Goal: Information Seeking & Learning: Learn about a topic

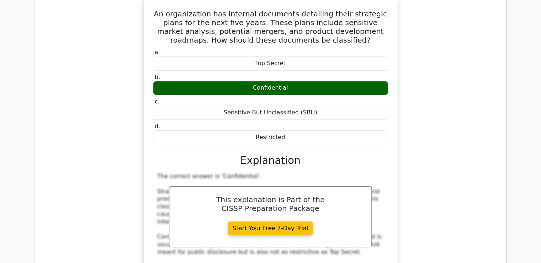
scroll to position [11255, 0]
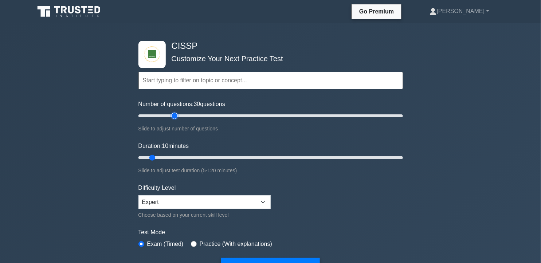
drag, startPoint x: 150, startPoint y: 114, endPoint x: 173, endPoint y: 114, distance: 23.3
type input "30"
click at [173, 114] on input "Number of questions: 30 questions" at bounding box center [270, 115] width 264 height 9
drag, startPoint x: 151, startPoint y: 157, endPoint x: 175, endPoint y: 157, distance: 24.0
type input "20"
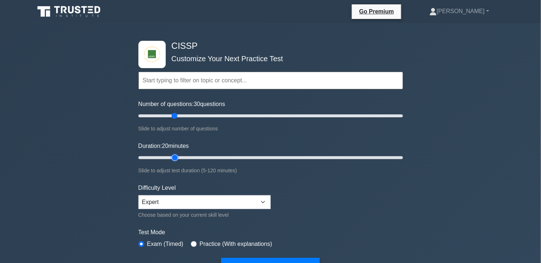
click at [175, 157] on input "Duration: 20 minutes" at bounding box center [270, 157] width 264 height 9
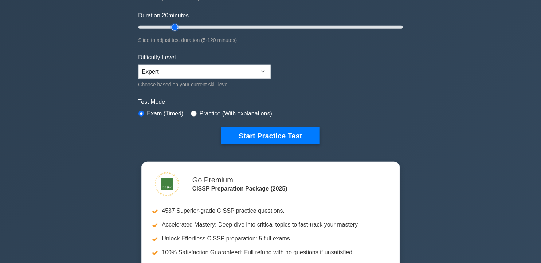
scroll to position [135, 0]
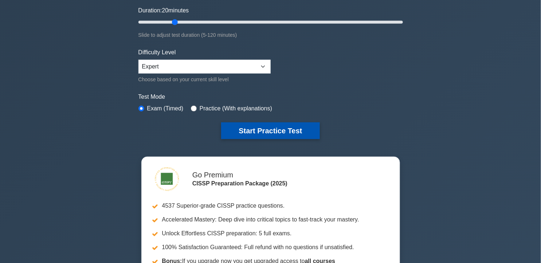
click at [281, 125] on button "Start Practice Test" at bounding box center [270, 130] width 98 height 17
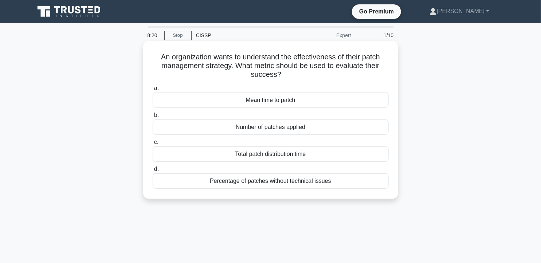
click at [264, 183] on div "Percentage of patches without technical issues" at bounding box center [271, 180] width 236 height 15
click at [153, 171] on input "d. Percentage of patches without technical issues" at bounding box center [153, 169] width 0 height 5
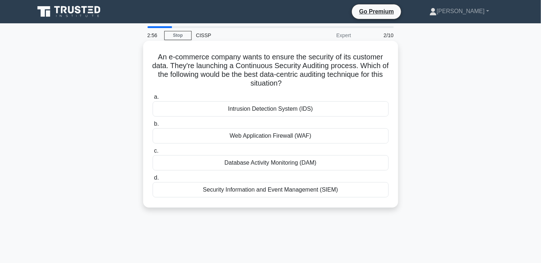
click at [313, 140] on div "Web Application Firewall (WAF)" at bounding box center [271, 135] width 236 height 15
click at [153, 126] on input "b. Web Application Firewall (WAF)" at bounding box center [153, 124] width 0 height 5
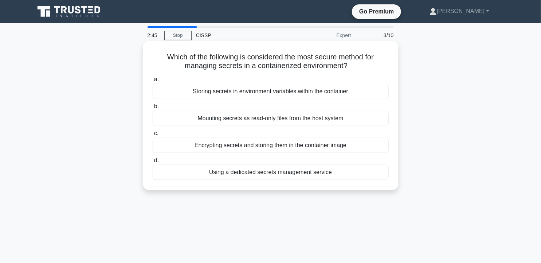
click at [312, 148] on div "Encrypting secrets and storing them in the container image" at bounding box center [271, 145] width 236 height 15
click at [153, 136] on input "c. Encrypting secrets and storing them in the container image" at bounding box center [153, 133] width 0 height 5
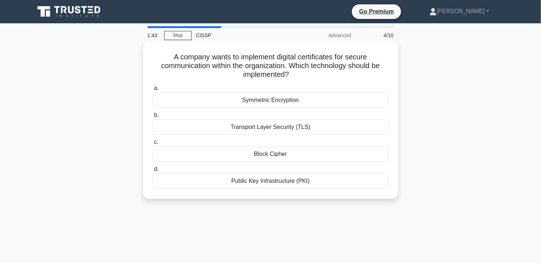
click at [257, 122] on div "Transport Layer Security (TLS)" at bounding box center [271, 126] width 236 height 15
click at [153, 118] on input "b. Transport Layer Security (TLS)" at bounding box center [153, 115] width 0 height 5
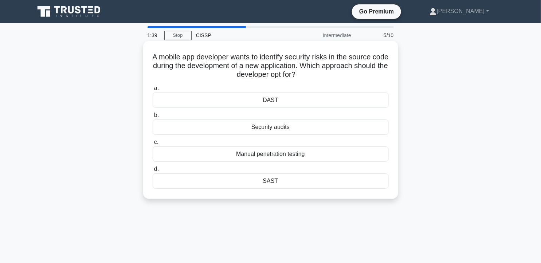
click at [270, 99] on div "DAST" at bounding box center [271, 99] width 236 height 15
click at [153, 91] on input "a. DAST" at bounding box center [153, 88] width 0 height 5
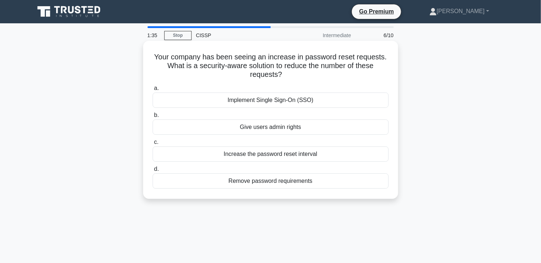
click at [259, 130] on div "Give users admin rights" at bounding box center [271, 126] width 236 height 15
click at [153, 118] on input "b. Give users admin rights" at bounding box center [153, 115] width 0 height 5
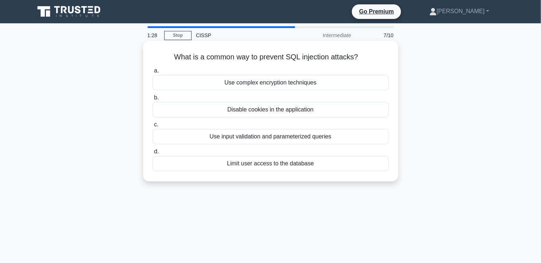
click at [262, 133] on div "Use input validation and parameterized queries" at bounding box center [271, 136] width 236 height 15
click at [153, 127] on input "c. Use input validation and parameterized queries" at bounding box center [153, 124] width 0 height 5
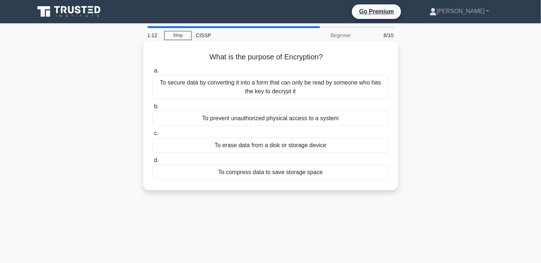
click at [322, 93] on div "To secure data by converting it into a form that can only be read by someone wh…" at bounding box center [271, 87] width 236 height 24
click at [153, 73] on input "a. To secure data by converting it into a form that can only be read by someone…" at bounding box center [153, 70] width 0 height 5
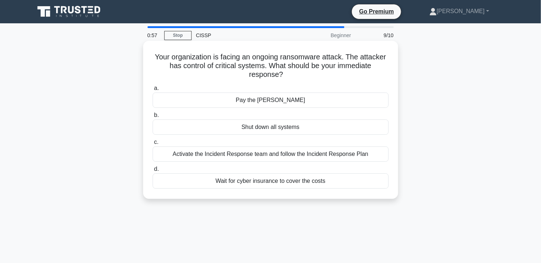
click at [262, 159] on div "Activate the Incident Response team and follow the Incident Response Plan" at bounding box center [271, 153] width 236 height 15
click at [153, 145] on input "c. Activate the Incident Response team and follow the Incident Response Plan" at bounding box center [153, 142] width 0 height 5
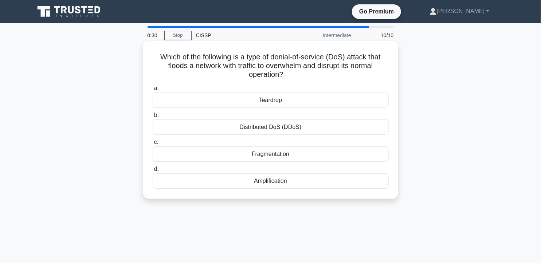
click at [303, 120] on div "Distributed DoS (DDoS)" at bounding box center [271, 126] width 236 height 15
click at [153, 118] on input "b. Distributed DoS (DDoS)" at bounding box center [153, 115] width 0 height 5
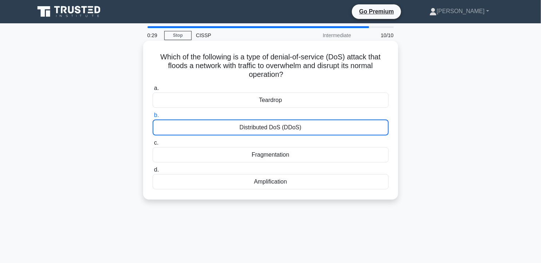
click at [303, 120] on div "Distributed DoS (DDoS)" at bounding box center [271, 127] width 236 height 16
click at [153, 118] on input "b. Distributed DoS (DDoS)" at bounding box center [153, 115] width 0 height 5
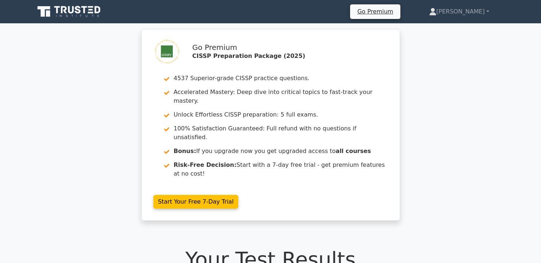
scroll to position [655, 0]
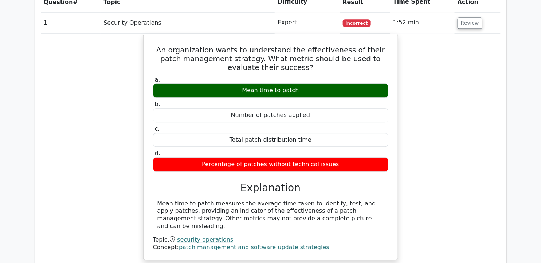
click at [459, 93] on div "An organization wants to understand the effectiveness of their patch management…" at bounding box center [270, 151] width 459 height 236
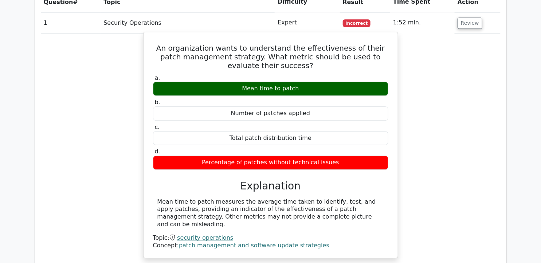
drag, startPoint x: 159, startPoint y: 22, endPoint x: 357, endPoint y: 138, distance: 229.6
click at [357, 138] on div "An organization wants to understand the effectiveness of their patch management…" at bounding box center [270, 145] width 248 height 220
copy div "An organization wants to understand the effectiveness of their patch management…"
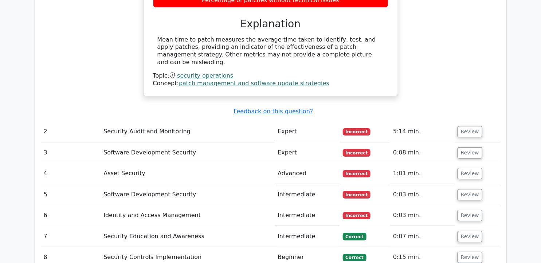
scroll to position [816, 0]
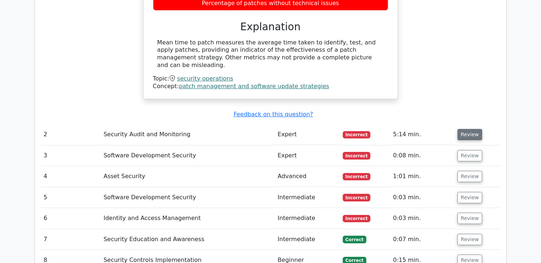
click at [471, 129] on button "Review" at bounding box center [469, 134] width 25 height 11
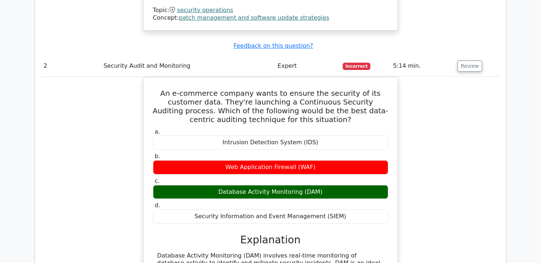
scroll to position [920, 0]
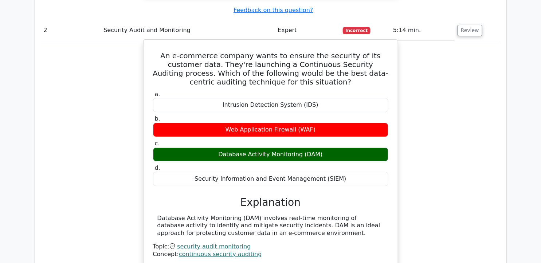
drag, startPoint x: 154, startPoint y: 19, endPoint x: 358, endPoint y: 147, distance: 240.7
click at [358, 147] on div "An e-commerce company wants to ensure the security of its customer data. They'r…" at bounding box center [270, 153] width 248 height 221
copy div "An e-commerce company wants to ensure the security of its customer data. They'r…"
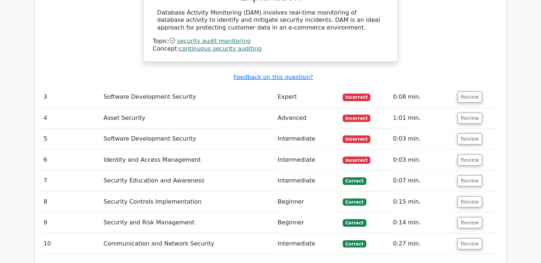
scroll to position [1132, 0]
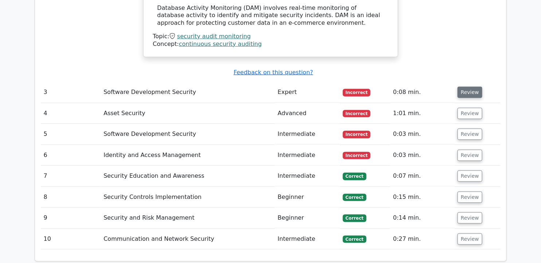
click at [464, 87] on button "Review" at bounding box center [469, 92] width 25 height 11
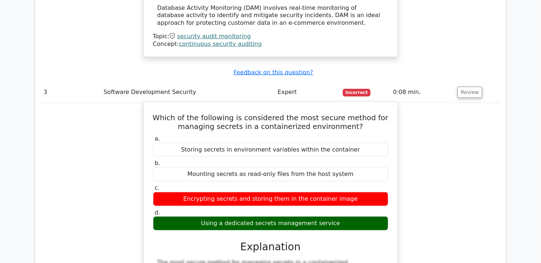
drag, startPoint x: 162, startPoint y: 84, endPoint x: 363, endPoint y: 194, distance: 229.2
copy div "Which of the following is considered the most secure method for managing secret…"
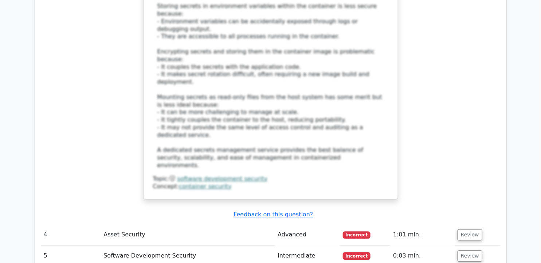
scroll to position [1501, 0]
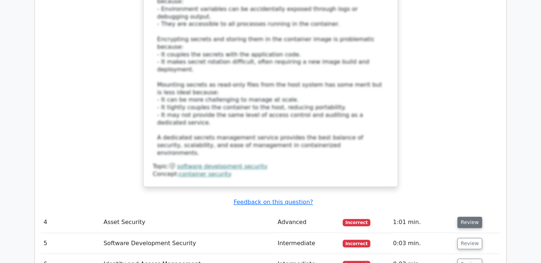
click at [475, 217] on button "Review" at bounding box center [469, 222] width 25 height 11
click at [461, 217] on button "Review" at bounding box center [469, 222] width 25 height 11
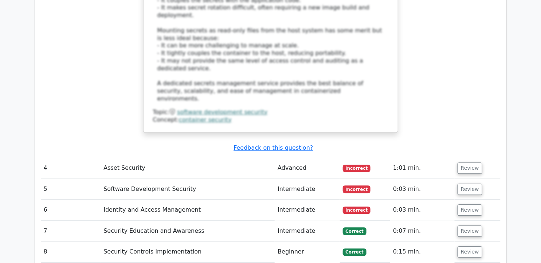
scroll to position [1561, 0]
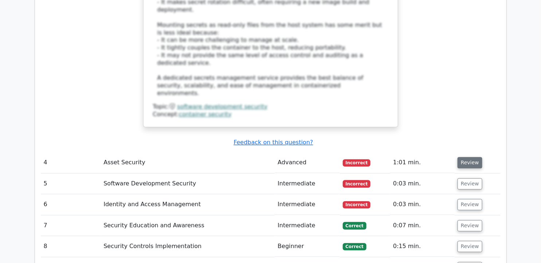
click at [472, 157] on button "Review" at bounding box center [469, 162] width 25 height 11
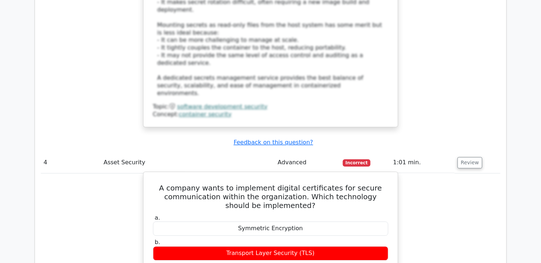
drag, startPoint x: 170, startPoint y: 95, endPoint x: 325, endPoint y: 205, distance: 189.4
copy div "A company wants to implement digital certificates for secure communication with…"
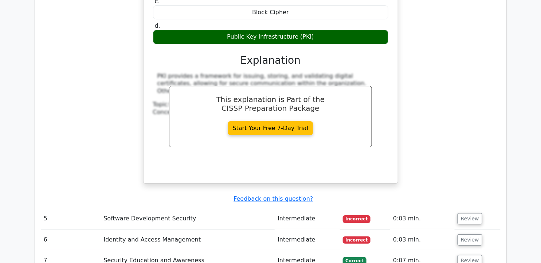
scroll to position [1837, 0]
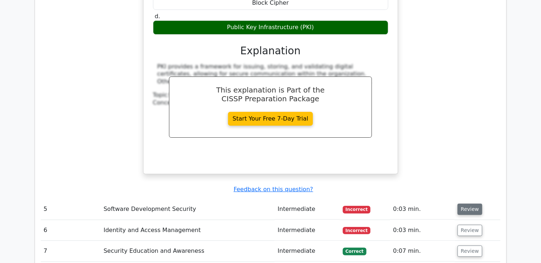
click at [458, 204] on button "Review" at bounding box center [469, 209] width 25 height 11
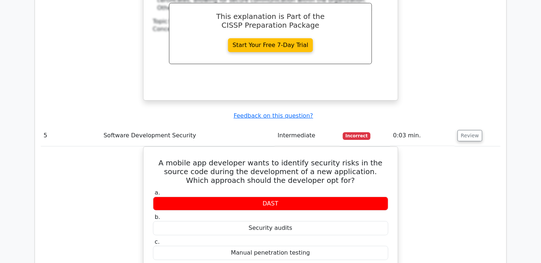
scroll to position [1917, 0]
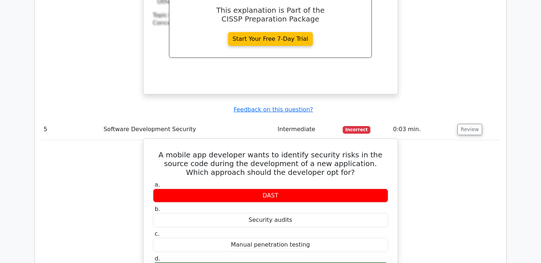
drag, startPoint x: 158, startPoint y: 62, endPoint x: 294, endPoint y: 173, distance: 175.7
click at [294, 173] on div "A mobile app developer wants to identify security risks in the source code duri…" at bounding box center [270, 248] width 248 height 213
copy div "A mobile app developer wants to identify security risks in the source code duri…"
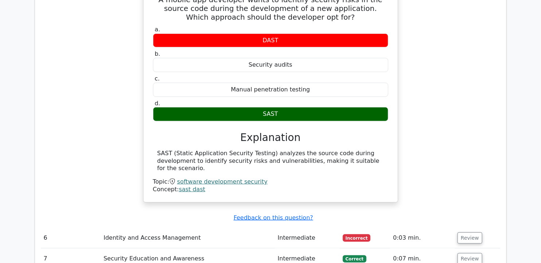
scroll to position [2111, 0]
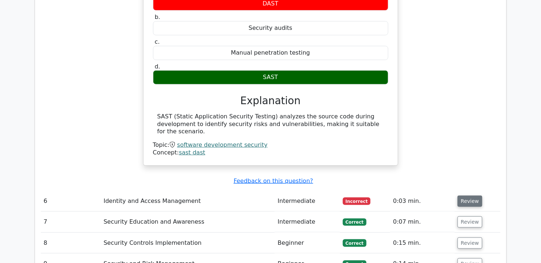
click at [472, 195] on button "Review" at bounding box center [469, 200] width 25 height 11
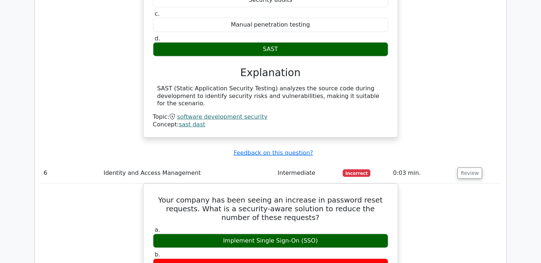
scroll to position [2131, 0]
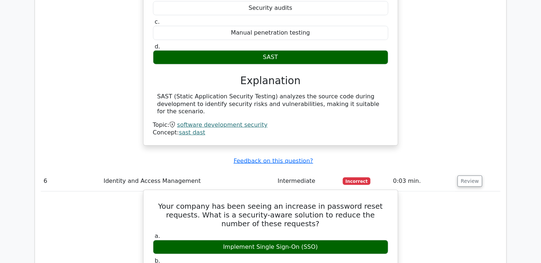
drag, startPoint x: 154, startPoint y: 105, endPoint x: 327, endPoint y: 222, distance: 208.3
copy div "Your company has been seeing an increase in password reset requests. What is a …"
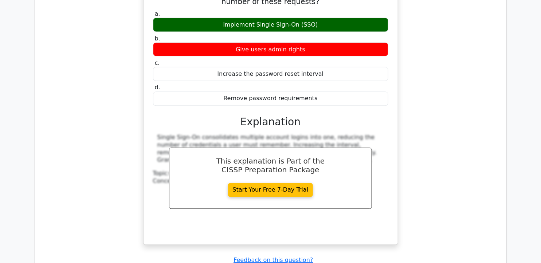
scroll to position [2391, 0]
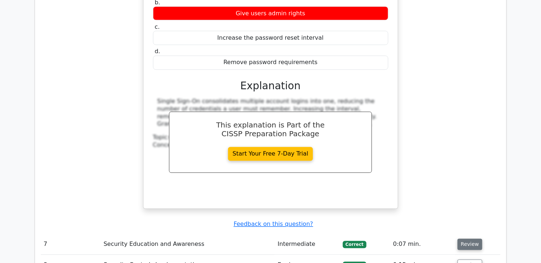
click at [466, 239] on button "Review" at bounding box center [469, 244] width 25 height 11
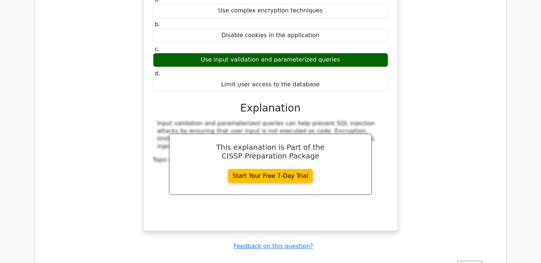
scroll to position [2692, 0]
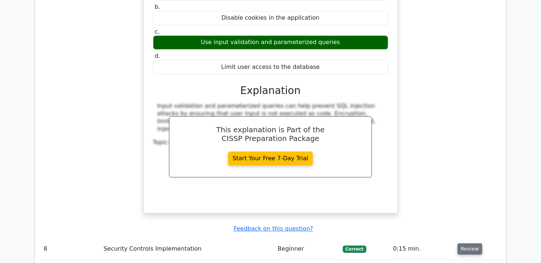
click at [470, 243] on button "Review" at bounding box center [469, 248] width 25 height 11
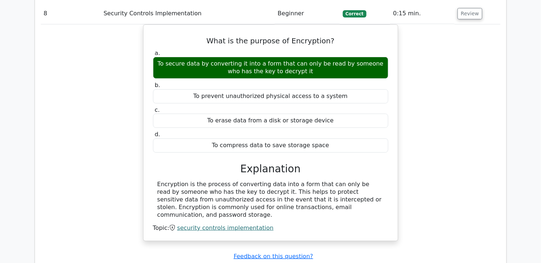
scroll to position [2935, 0]
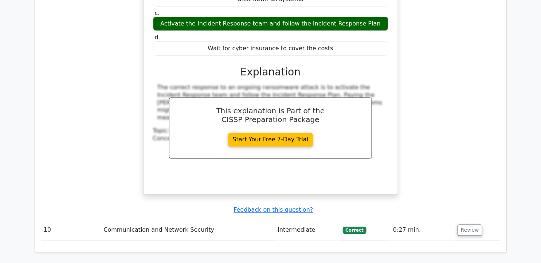
scroll to position [3274, 0]
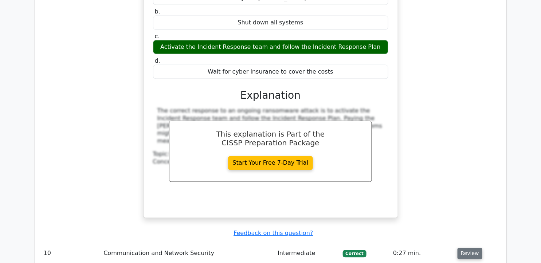
click at [471, 248] on button "Review" at bounding box center [469, 253] width 25 height 11
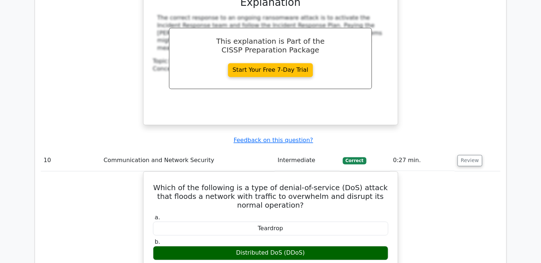
scroll to position [3375, 0]
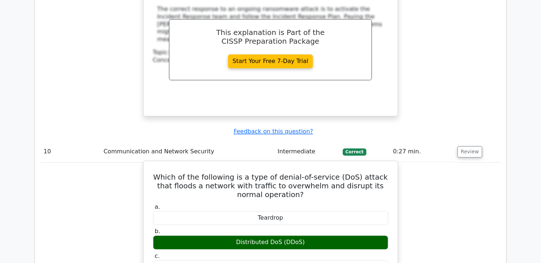
drag, startPoint x: 157, startPoint y: 70, endPoint x: 290, endPoint y: 186, distance: 177.0
copy div "Which of the following is a type of denial-of-service (DoS) attack that floods …"
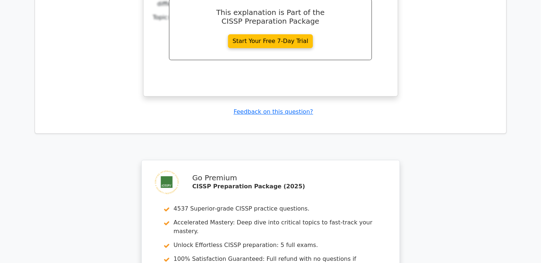
scroll to position [3795, 0]
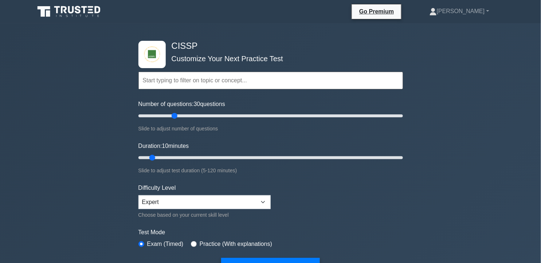
drag, startPoint x: 148, startPoint y: 114, endPoint x: 174, endPoint y: 118, distance: 26.5
type input "30"
click at [174, 118] on input "Number of questions: 30 questions" at bounding box center [270, 115] width 264 height 9
drag, startPoint x: 153, startPoint y: 155, endPoint x: 185, endPoint y: 157, distance: 31.3
type input "25"
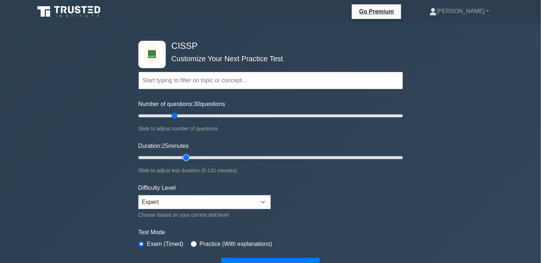
click at [185, 157] on input "Duration: 25 minutes" at bounding box center [270, 157] width 264 height 9
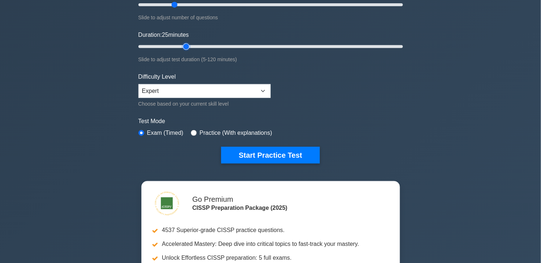
scroll to position [116, 0]
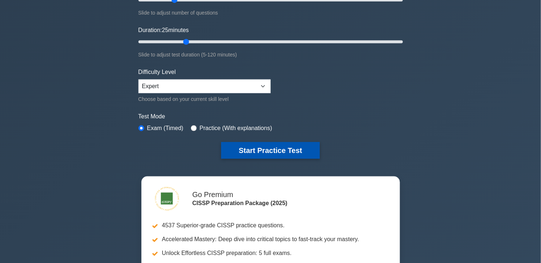
click at [257, 145] on button "Start Practice Test" at bounding box center [270, 150] width 98 height 17
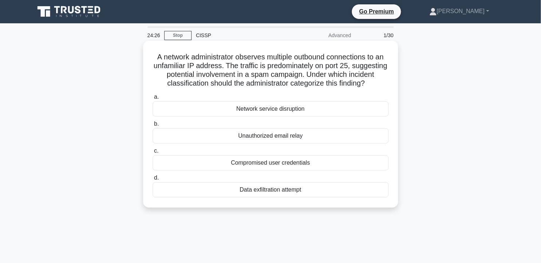
click at [274, 143] on div "Unauthorized email relay" at bounding box center [271, 135] width 236 height 15
click at [153, 126] on input "b. Unauthorized email relay" at bounding box center [153, 124] width 0 height 5
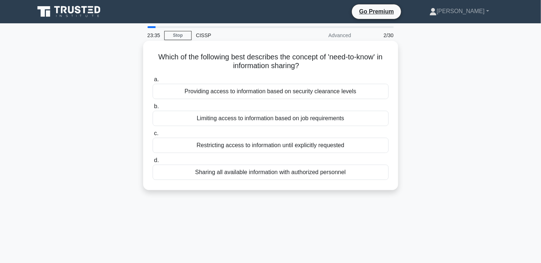
click at [294, 122] on div "Limiting access to information based on job requirements" at bounding box center [271, 118] width 236 height 15
click at [153, 109] on input "b. Limiting access to information based on job requirements" at bounding box center [153, 106] width 0 height 5
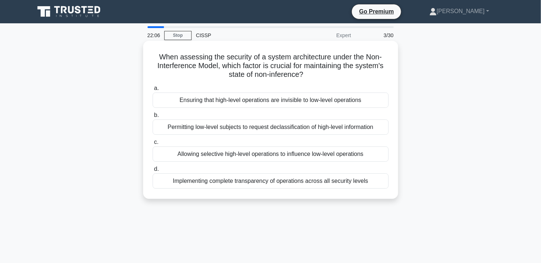
click at [308, 104] on div "Ensuring that high-level operations are invisible to low-level operations" at bounding box center [271, 99] width 236 height 15
click at [153, 91] on input "a. Ensuring that high-level operations are invisible to low-level operations" at bounding box center [153, 88] width 0 height 5
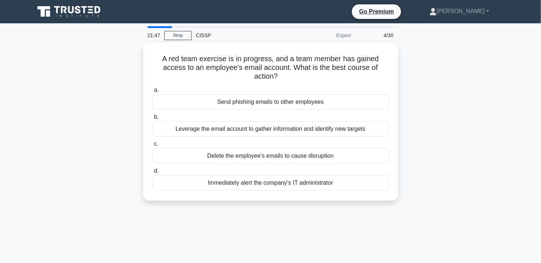
drag, startPoint x: 347, startPoint y: 182, endPoint x: 443, endPoint y: 192, distance: 96.2
click at [443, 192] on div "A red team exercise is in progress, and a team member has gained access to an e…" at bounding box center [270, 126] width 481 height 167
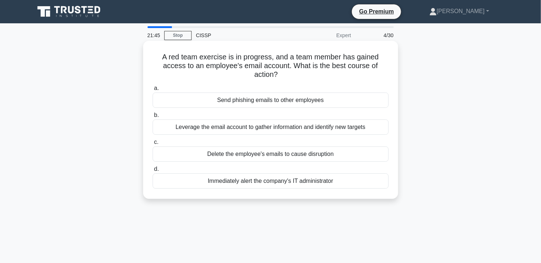
click at [341, 184] on div "Immediately alert the company's IT administrator" at bounding box center [271, 180] width 236 height 15
click at [153, 171] on input "d. Immediately alert the company's IT administrator" at bounding box center [153, 169] width 0 height 5
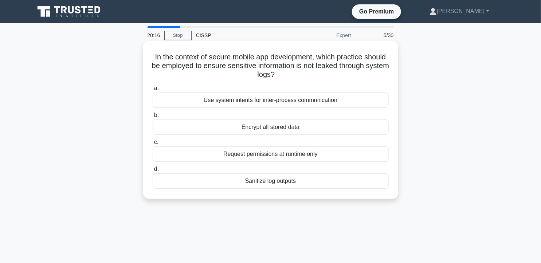
click at [253, 124] on div "Encrypt all stored data" at bounding box center [271, 126] width 236 height 15
click at [153, 118] on input "b. Encrypt all stored data" at bounding box center [153, 115] width 0 height 5
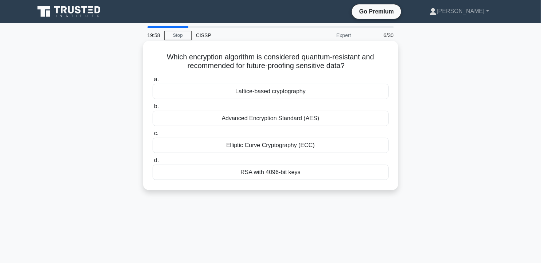
click at [255, 119] on div "Advanced Encryption Standard (AES)" at bounding box center [271, 118] width 236 height 15
click at [153, 109] on input "b. Advanced Encryption Standard (AES)" at bounding box center [153, 106] width 0 height 5
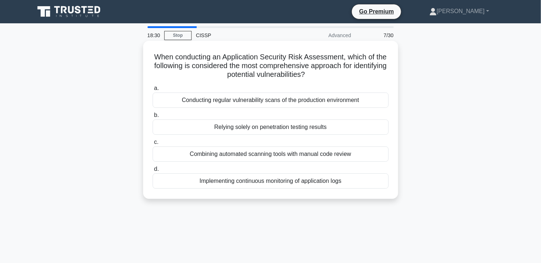
click at [351, 180] on div "Implementing continuous monitoring of application logs" at bounding box center [271, 180] width 236 height 15
click at [153, 171] on input "d. Implementing continuous monitoring of application logs" at bounding box center [153, 169] width 0 height 5
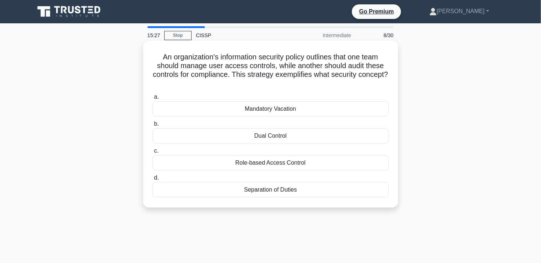
click at [283, 191] on div "Separation of Duties" at bounding box center [271, 189] width 236 height 15
click at [153, 180] on input "d. Separation of Duties" at bounding box center [153, 177] width 0 height 5
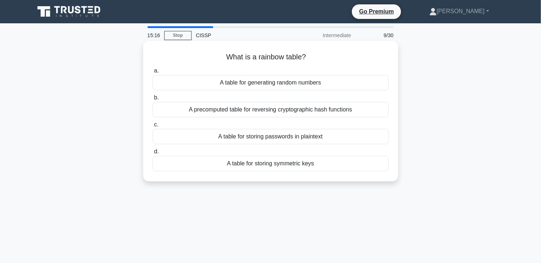
click at [320, 106] on div "A precomputed table for reversing cryptographic hash functions" at bounding box center [271, 109] width 236 height 15
click at [153, 100] on input "b. A precomputed table for reversing cryptographic hash functions" at bounding box center [153, 97] width 0 height 5
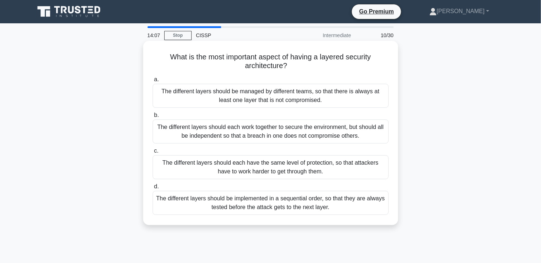
click at [362, 135] on div "The different layers should each work together to secure the environment, but s…" at bounding box center [271, 131] width 236 height 24
click at [153, 118] on input "b. The different layers should each work together to secure the environment, bu…" at bounding box center [153, 115] width 0 height 5
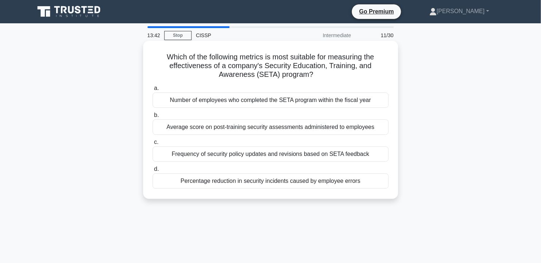
click at [304, 183] on div "Percentage reduction in security incidents caused by employee errors" at bounding box center [271, 180] width 236 height 15
click at [153, 171] on input "d. Percentage reduction in security incidents caused by employee errors" at bounding box center [153, 169] width 0 height 5
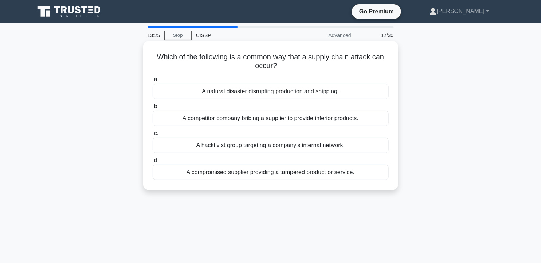
click at [312, 171] on div "A compromised supplier providing a tampered product or service." at bounding box center [271, 172] width 236 height 15
click at [153, 163] on input "d. A compromised supplier providing a tampered product or service." at bounding box center [153, 160] width 0 height 5
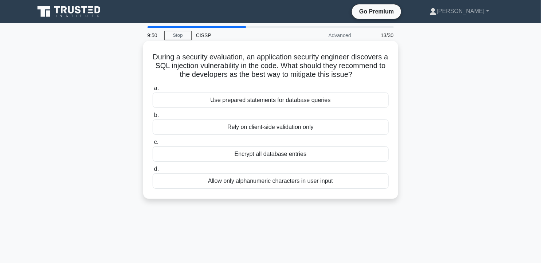
click at [274, 182] on div "Allow only alphanumeric characters in user input" at bounding box center [271, 180] width 236 height 15
click at [153, 171] on input "d. Allow only alphanumeric characters in user input" at bounding box center [153, 169] width 0 height 5
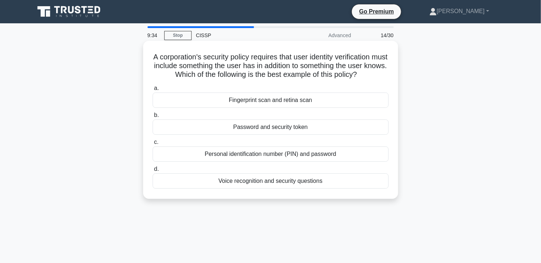
click at [331, 129] on div "Password and security token" at bounding box center [271, 126] width 236 height 15
click at [153, 118] on input "b. Password and security token" at bounding box center [153, 115] width 0 height 5
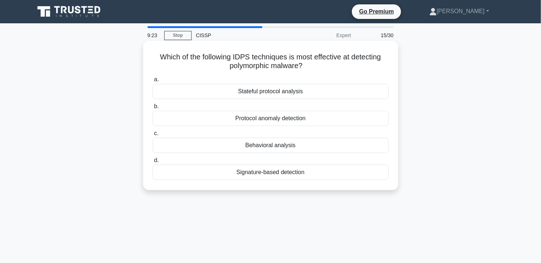
click at [304, 145] on div "Behavioral analysis" at bounding box center [271, 145] width 236 height 15
click at [153, 136] on input "c. Behavioral analysis" at bounding box center [153, 133] width 0 height 5
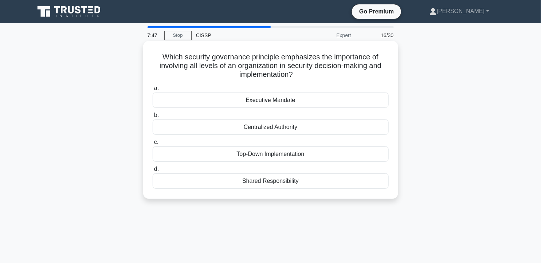
click at [281, 154] on div "Top-Down Implementation" at bounding box center [271, 153] width 236 height 15
click at [153, 145] on input "c. Top-Down Implementation" at bounding box center [153, 142] width 0 height 5
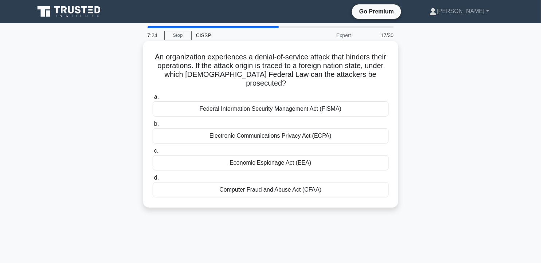
click at [274, 185] on div "Computer Fraud and Abuse Act (CFAA)" at bounding box center [271, 189] width 236 height 15
click at [153, 180] on input "d. Computer Fraud and Abuse Act (CFAA)" at bounding box center [153, 177] width 0 height 5
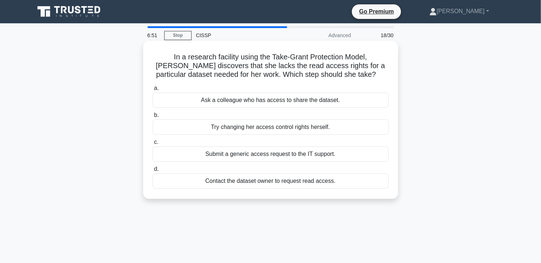
click at [327, 103] on div "Ask a colleague who has access to share the dataset." at bounding box center [271, 99] width 236 height 15
click at [153, 91] on input "a. Ask a colleague who has access to share the dataset." at bounding box center [153, 88] width 0 height 5
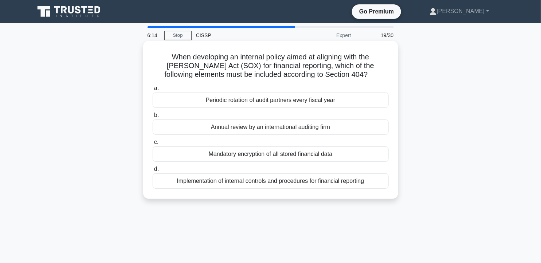
click at [272, 102] on div "Periodic rotation of audit partners every fiscal year" at bounding box center [271, 99] width 236 height 15
click at [153, 91] on input "a. Periodic rotation of audit partners every fiscal year" at bounding box center [153, 88] width 0 height 5
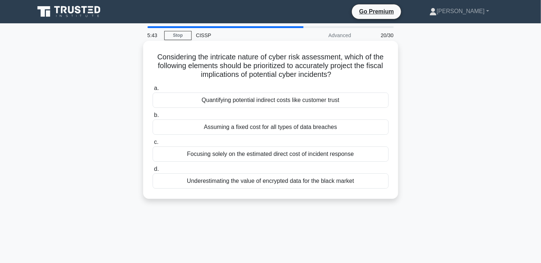
click at [335, 102] on div "Quantifying potential indirect costs like customer trust" at bounding box center [271, 99] width 236 height 15
click at [153, 91] on input "a. Quantifying potential indirect costs like customer trust" at bounding box center [153, 88] width 0 height 5
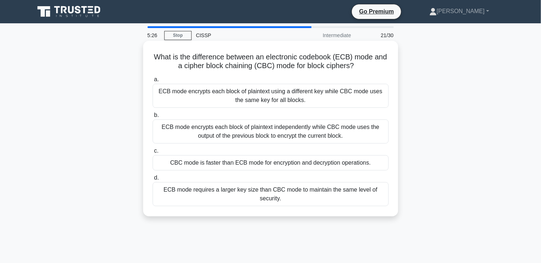
click at [340, 133] on div "ECB mode encrypts each block of plaintext independently while CBC mode uses the…" at bounding box center [271, 131] width 236 height 24
click at [153, 118] on input "b. ECB mode encrypts each block of plaintext independently while CBC mode uses …" at bounding box center [153, 115] width 0 height 5
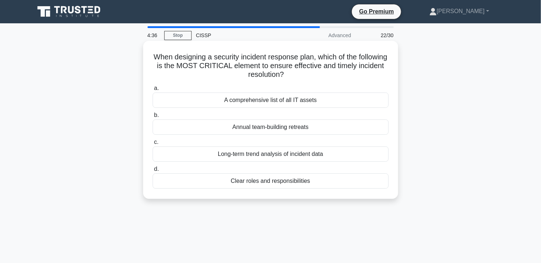
click at [283, 157] on div "Long-term trend analysis of incident data" at bounding box center [271, 153] width 236 height 15
click at [153, 145] on input "c. Long-term trend analysis of incident data" at bounding box center [153, 142] width 0 height 5
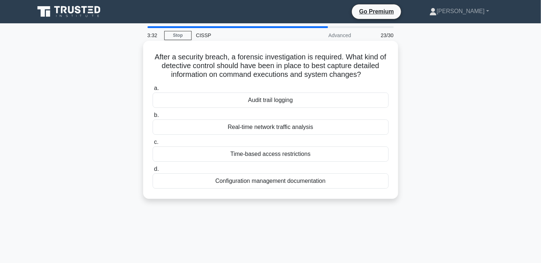
click at [312, 129] on div "Real-time network traffic analysis" at bounding box center [271, 126] width 236 height 15
click at [153, 118] on input "b. Real-time network traffic analysis" at bounding box center [153, 115] width 0 height 5
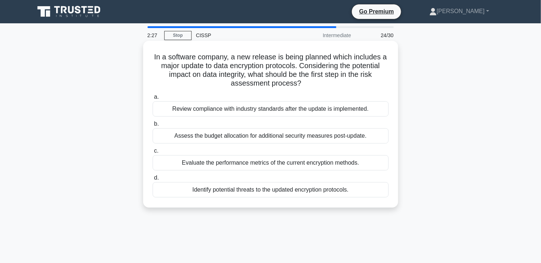
click at [242, 191] on div "Identify potential threats to the updated encryption protocols." at bounding box center [271, 189] width 236 height 15
click at [153, 180] on input "d. Identify potential threats to the updated encryption protocols." at bounding box center [153, 177] width 0 height 5
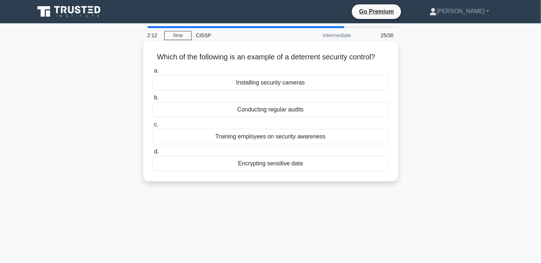
click at [303, 166] on div "Encrypting sensitive data" at bounding box center [271, 163] width 236 height 15
click at [153, 154] on input "d. Encrypting sensitive data" at bounding box center [153, 151] width 0 height 5
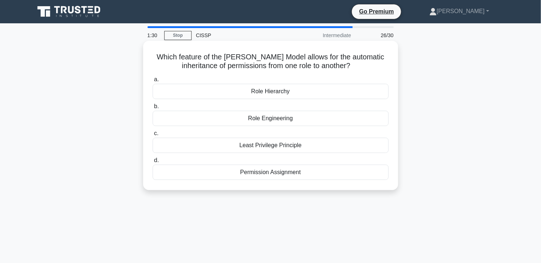
click at [277, 119] on div "Role Engineering" at bounding box center [271, 118] width 236 height 15
click at [153, 109] on input "b. Role Engineering" at bounding box center [153, 106] width 0 height 5
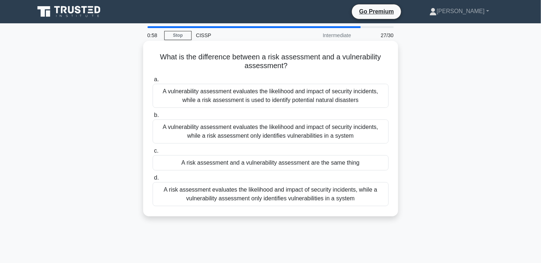
click at [315, 127] on div "A vulnerability assessment evaluates the likelihood and impact of security inci…" at bounding box center [271, 131] width 236 height 24
click at [153, 118] on input "b. A vulnerability assessment evaluates the likelihood and impact of security i…" at bounding box center [153, 115] width 0 height 5
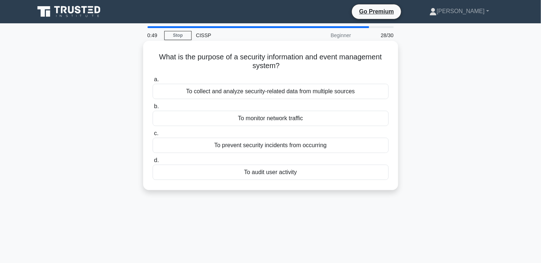
click at [335, 92] on div "To collect and analyze security-related data from multiple sources" at bounding box center [271, 91] width 236 height 15
click at [153, 82] on input "a. To collect and analyze security-related data from multiple sources" at bounding box center [153, 79] width 0 height 5
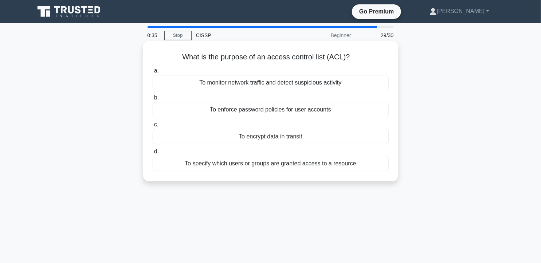
click at [244, 168] on div "To specify which users or groups are granted access to a resource" at bounding box center [271, 163] width 236 height 15
click at [153, 154] on input "d. To specify which users or groups are granted access to a resource" at bounding box center [153, 151] width 0 height 5
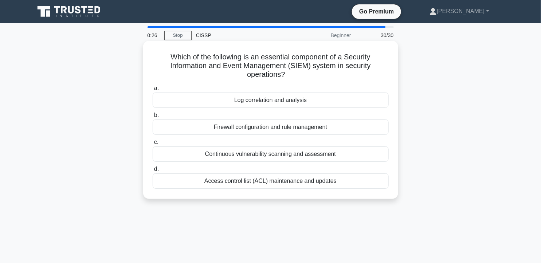
click at [289, 100] on div "Log correlation and analysis" at bounding box center [271, 99] width 236 height 15
click at [153, 91] on input "a. Log correlation and analysis" at bounding box center [153, 88] width 0 height 5
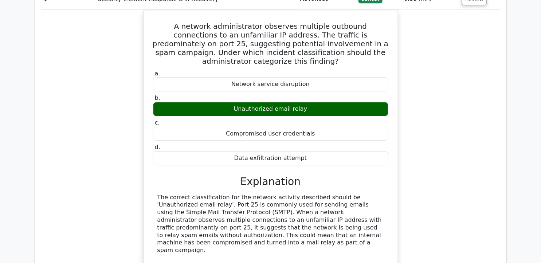
scroll to position [849, 0]
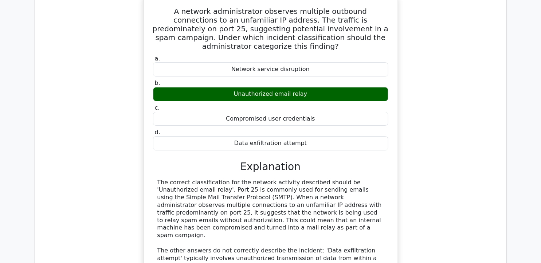
drag, startPoint x: 158, startPoint y: 146, endPoint x: 186, endPoint y: 191, distance: 52.9
click at [186, 191] on div "The correct classification for the network activity described should be 'Unauth…" at bounding box center [270, 254] width 226 height 151
copy div "The correct classification for the network activity described should be 'Unauth…"
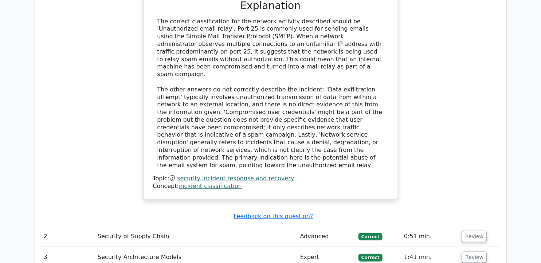
scroll to position [1092, 0]
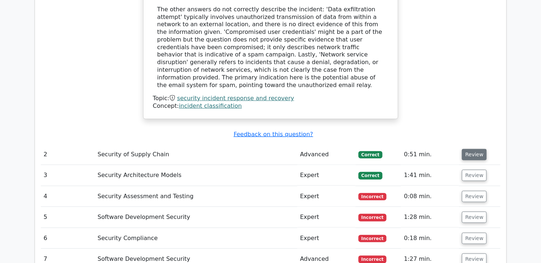
click at [474, 149] on button "Review" at bounding box center [474, 154] width 25 height 11
click at [463, 149] on button "Review" at bounding box center [474, 154] width 25 height 11
click at [473, 149] on button "Review" at bounding box center [474, 154] width 25 height 11
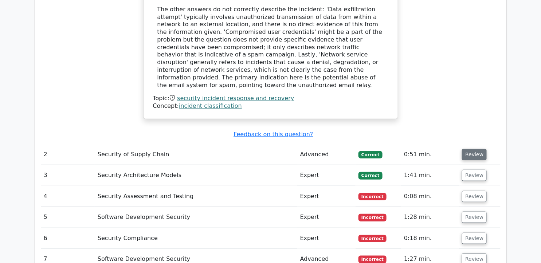
click at [473, 149] on button "Review" at bounding box center [474, 154] width 25 height 11
click at [478, 170] on button "Review" at bounding box center [474, 175] width 25 height 11
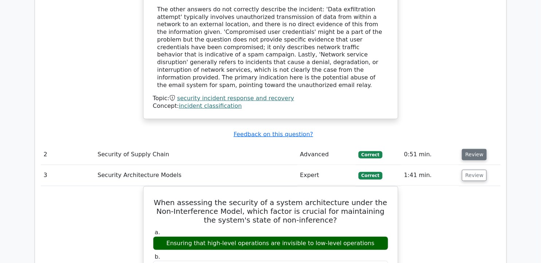
click at [474, 149] on button "Review" at bounding box center [474, 154] width 25 height 11
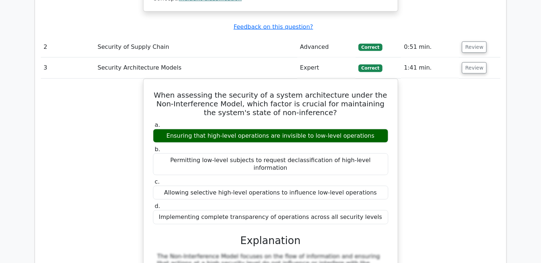
scroll to position [1213, 0]
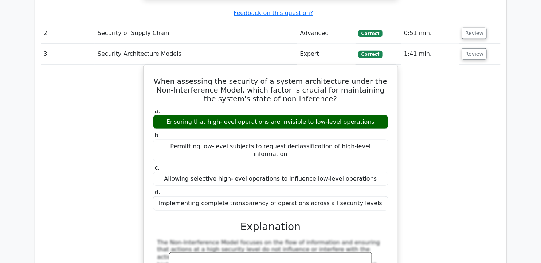
drag, startPoint x: 157, startPoint y: 28, endPoint x: 400, endPoint y: 147, distance: 270.9
click at [400, 148] on div "When assessing the security of a system architecture under the Non-Interference…" at bounding box center [270, 239] width 459 height 349
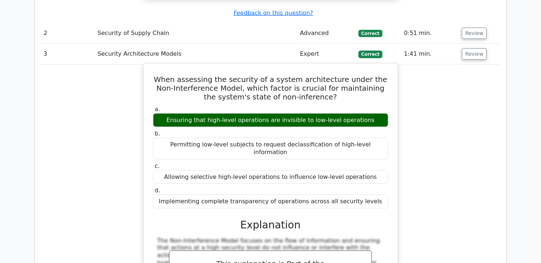
copy div "When assessing the security of a system architecture under the Non-Interference…"
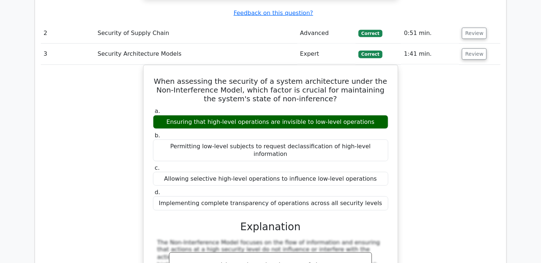
click at [489, 108] on div "When assessing the security of a system architecture under the Non-Interference…" at bounding box center [270, 239] width 459 height 349
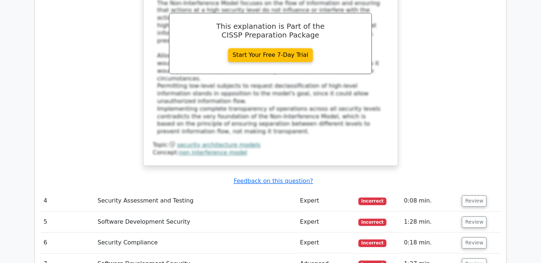
scroll to position [1456, 0]
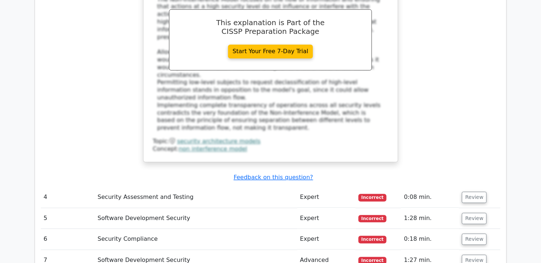
drag, startPoint x: 479, startPoint y: 125, endPoint x: 482, endPoint y: 118, distance: 7.2
click at [479, 192] on button "Review" at bounding box center [474, 197] width 25 height 11
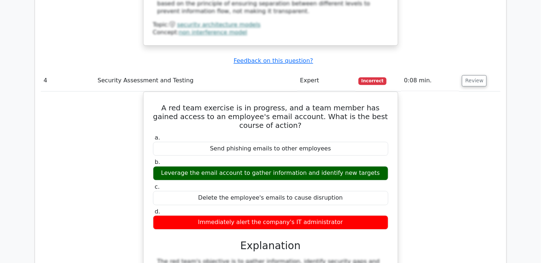
scroll to position [1577, 0]
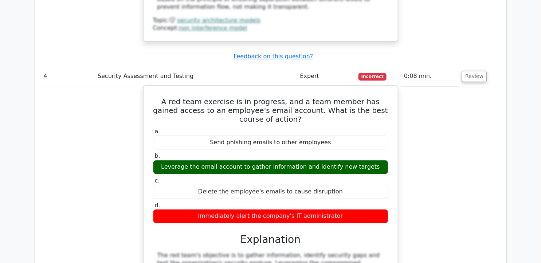
drag, startPoint x: 162, startPoint y: 28, endPoint x: 347, endPoint y: 145, distance: 218.2
click at [347, 146] on div "A red team exercise is in progress, and a team member has gained access to an e…" at bounding box center [270, 223] width 248 height 271
copy div "A red team exercise is in progress, and a team member has gained access to an e…"
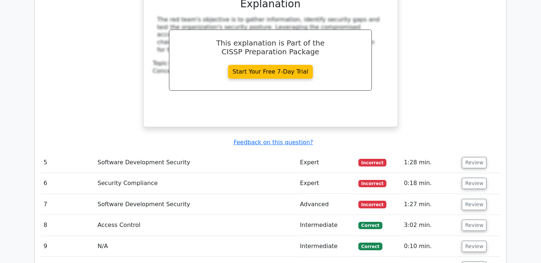
scroll to position [1820, 0]
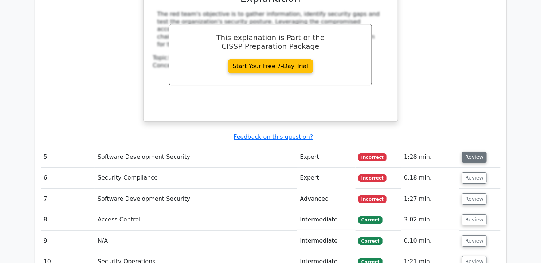
click at [467, 151] on button "Review" at bounding box center [474, 156] width 25 height 11
click at [462, 151] on button "Review" at bounding box center [474, 156] width 25 height 11
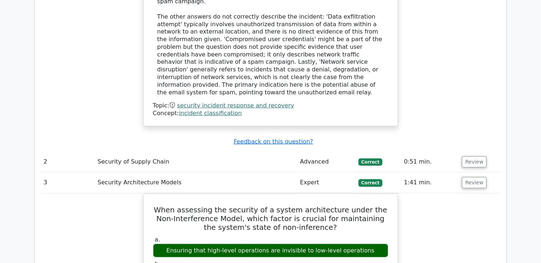
scroll to position [1011, 0]
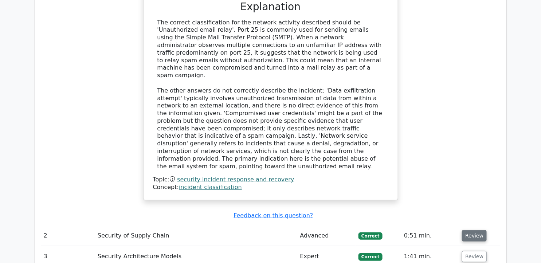
click at [470, 230] on button "Review" at bounding box center [474, 235] width 25 height 11
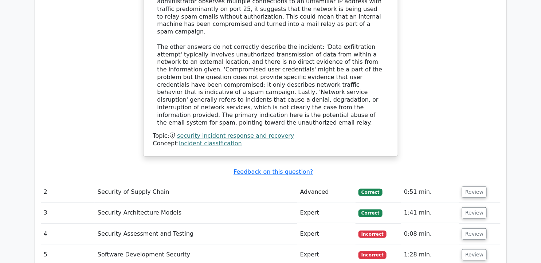
scroll to position [1133, 0]
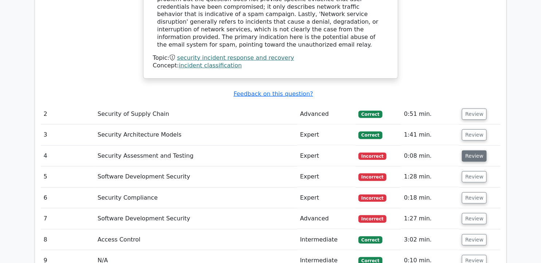
click at [472, 150] on button "Review" at bounding box center [474, 155] width 25 height 11
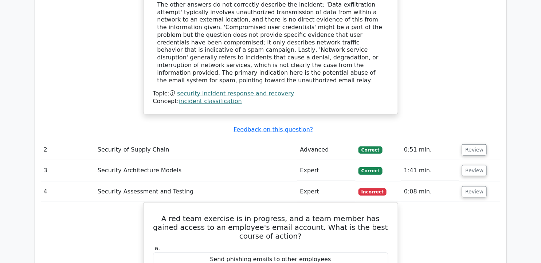
scroll to position [1092, 0]
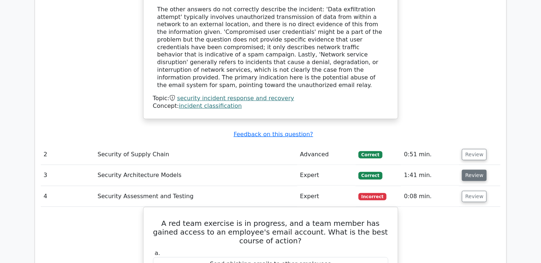
click at [462, 170] on button "Review" at bounding box center [474, 175] width 25 height 11
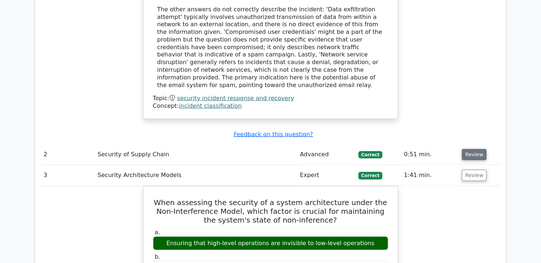
click at [471, 149] on button "Review" at bounding box center [474, 154] width 25 height 11
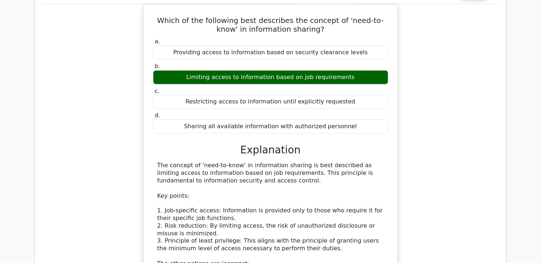
scroll to position [1254, 0]
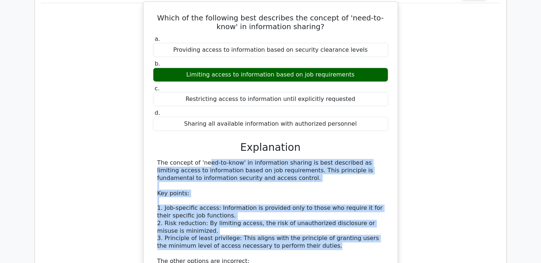
drag, startPoint x: 206, startPoint y: 144, endPoint x: 325, endPoint y: 197, distance: 130.7
click at [325, 197] on div "The concept of 'need-to-know' in information sharing is best described as limit…" at bounding box center [270, 257] width 226 height 197
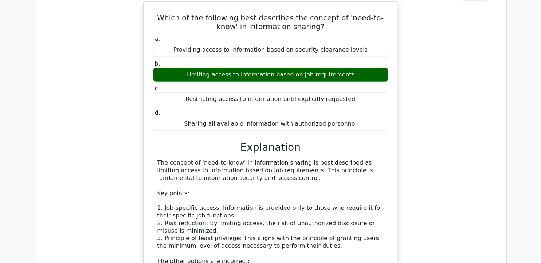
click at [157, 159] on div "The concept of 'need-to-know' in information sharing is best described as limit…" at bounding box center [270, 257] width 226 height 197
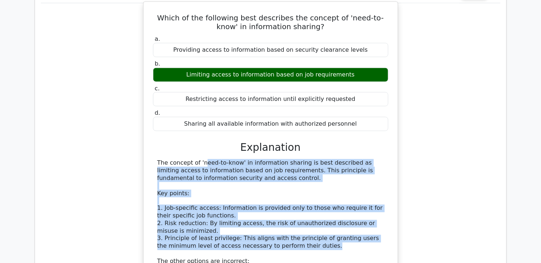
drag, startPoint x: 157, startPoint y: 111, endPoint x: 321, endPoint y: 195, distance: 185.1
click at [321, 195] on div "The concept of 'need-to-know' in information sharing is best described as limit…" at bounding box center [270, 257] width 235 height 197
copy div "The concept of 'need-to-know' in information sharing is best described as limit…"
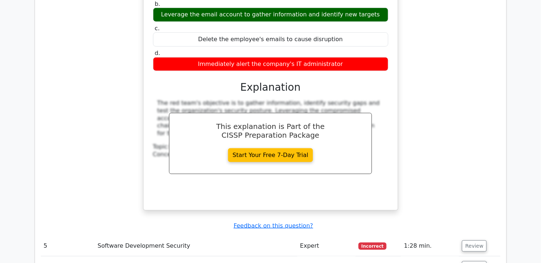
scroll to position [2144, 0]
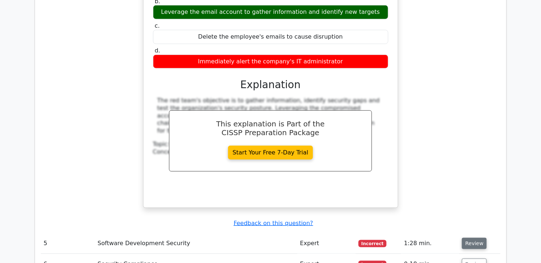
click at [476, 238] on button "Review" at bounding box center [474, 243] width 25 height 11
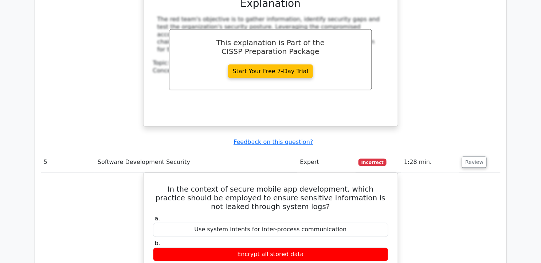
scroll to position [2306, 0]
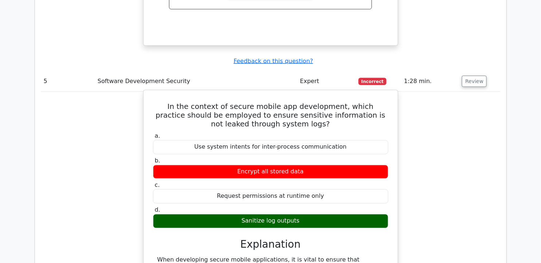
drag, startPoint x: 162, startPoint y: 34, endPoint x: 330, endPoint y: 157, distance: 208.3
click at [330, 157] on div "In the context of secure mobile app development, which practice should be emplo…" at bounding box center [270, 256] width 248 height 326
drag, startPoint x: 330, startPoint y: 157, endPoint x: 278, endPoint y: 35, distance: 132.9
copy div "In the context of secure mobile app development, which practice should be emplo…"
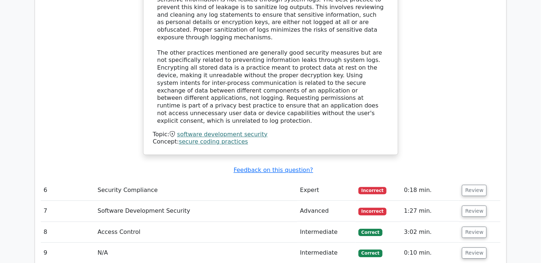
scroll to position [2589, 0]
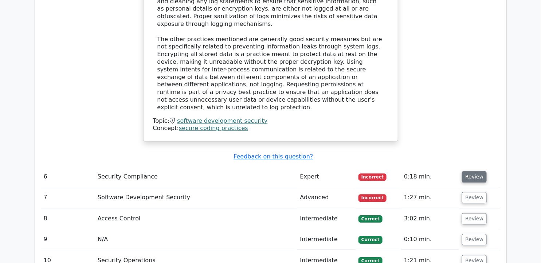
click at [467, 171] on button "Review" at bounding box center [474, 176] width 25 height 11
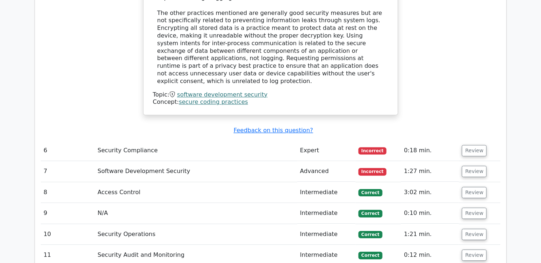
scroll to position [2629, 0]
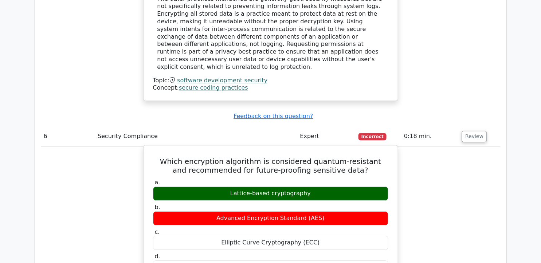
drag, startPoint x: 162, startPoint y: 74, endPoint x: 322, endPoint y: 180, distance: 192.0
drag, startPoint x: 322, startPoint y: 180, endPoint x: 284, endPoint y: 85, distance: 102.4
copy div "Which encryption algorithm is considered quantum-resistant and recommended for …"
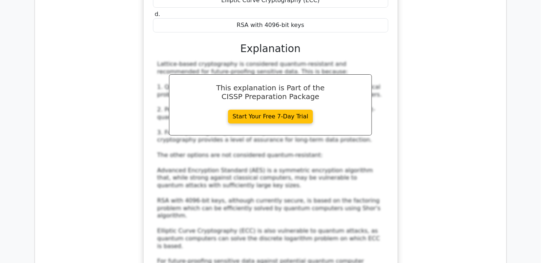
scroll to position [2993, 0]
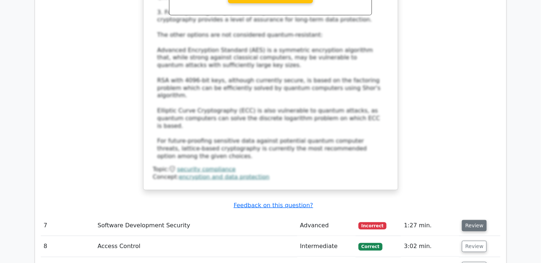
click at [462, 220] on button "Review" at bounding box center [474, 225] width 25 height 11
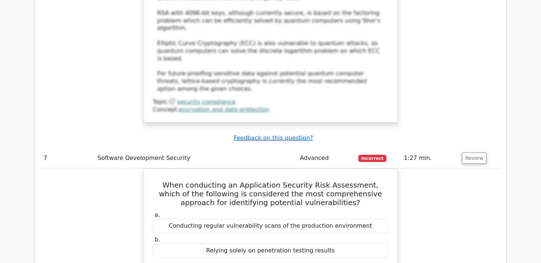
scroll to position [3074, 0]
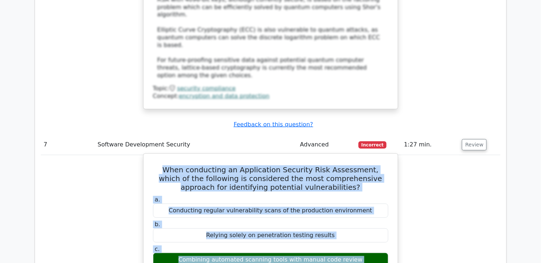
drag, startPoint x: 158, startPoint y: 70, endPoint x: 372, endPoint y: 195, distance: 247.6
drag, startPoint x: 372, startPoint y: 195, endPoint x: 272, endPoint y: 131, distance: 118.8
click at [272, 228] on div "Relying solely on penetration testing results" at bounding box center [270, 235] width 235 height 14
click at [170, 165] on h5 "When conducting an Application Security Risk Assessment, which of the following…" at bounding box center [270, 178] width 237 height 26
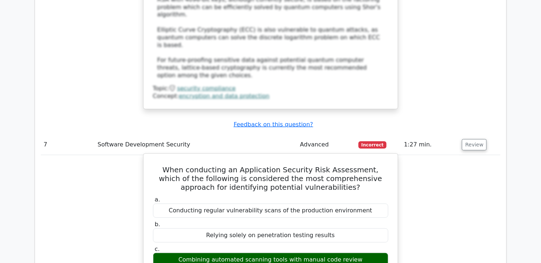
drag, startPoint x: 181, startPoint y: 83, endPoint x: 351, endPoint y: 179, distance: 195.9
copy div "When conducting an Application Security Risk Assessment, which of the following…"
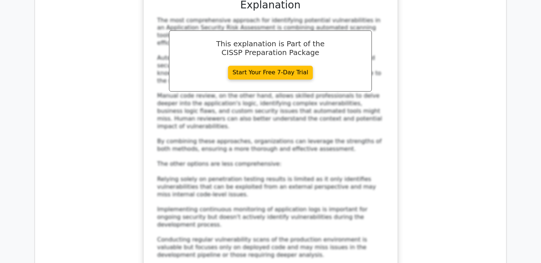
scroll to position [3398, 0]
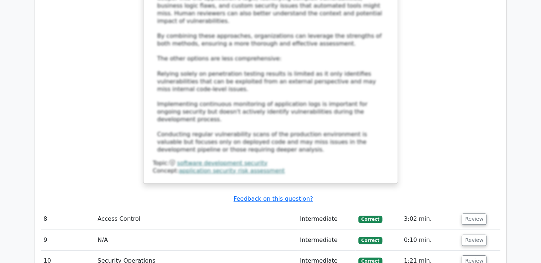
scroll to position [3519, 0]
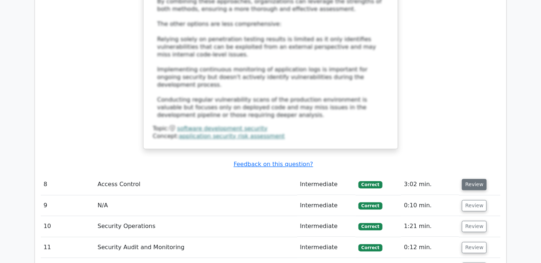
click at [465, 179] on button "Review" at bounding box center [474, 184] width 25 height 11
click at [469, 179] on button "Review" at bounding box center [474, 184] width 25 height 11
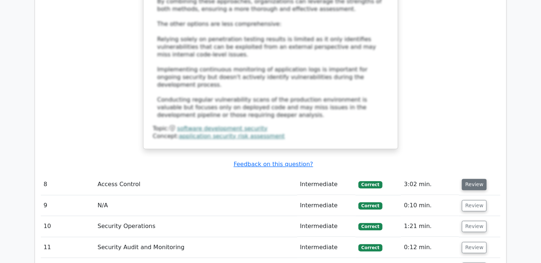
click at [469, 179] on button "Review" at bounding box center [474, 184] width 25 height 11
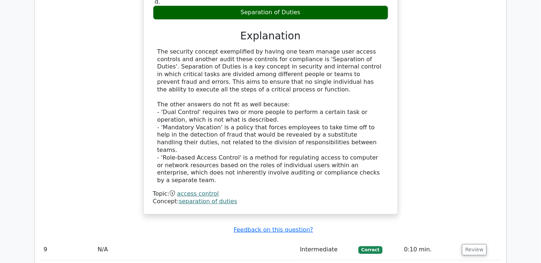
scroll to position [3843, 0]
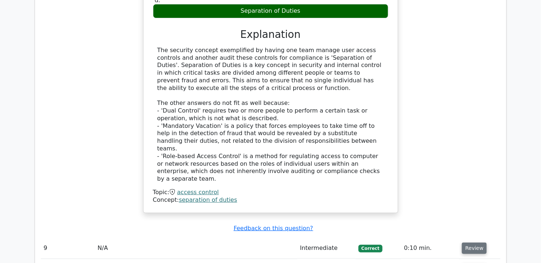
click at [476, 242] on button "Review" at bounding box center [474, 247] width 25 height 11
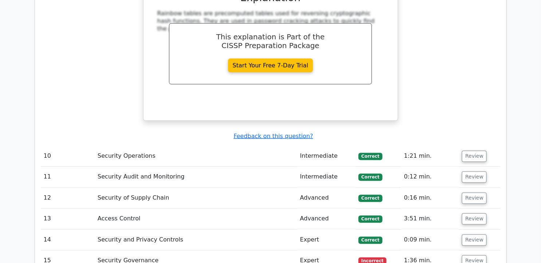
scroll to position [4247, 0]
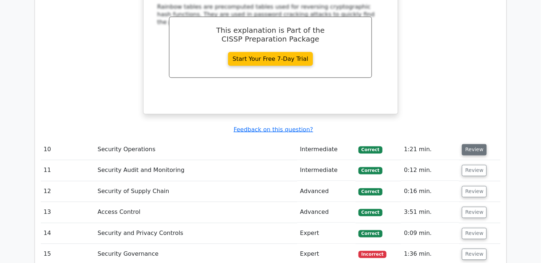
click at [474, 144] on button "Review" at bounding box center [474, 149] width 25 height 11
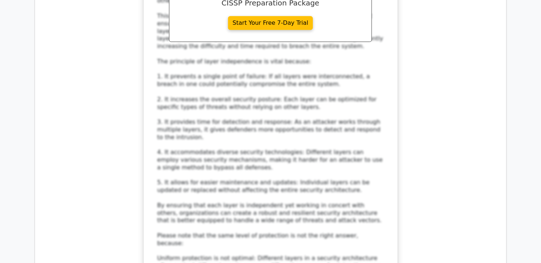
scroll to position [4733, 0]
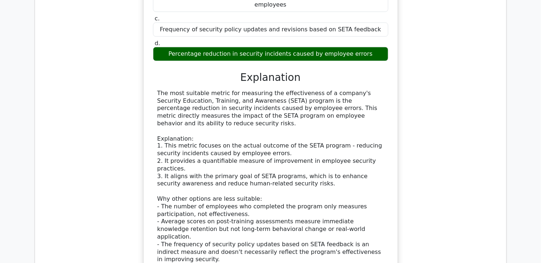
scroll to position [5218, 0]
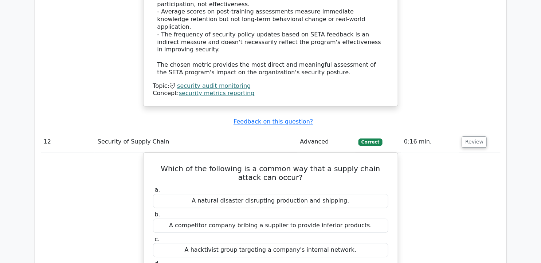
scroll to position [5542, 0]
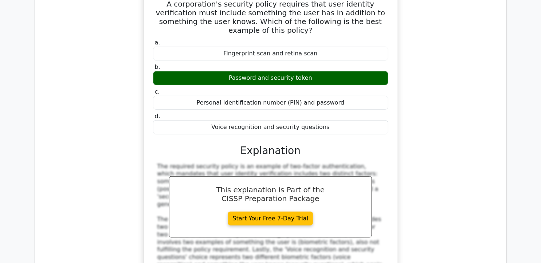
scroll to position [5986, 0]
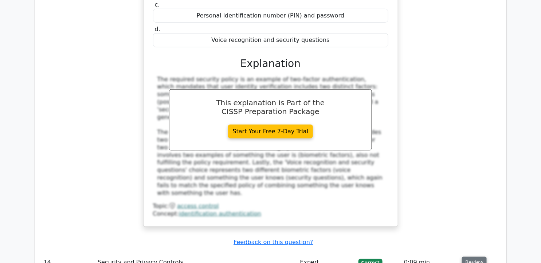
click at [470, 257] on button "Review" at bounding box center [474, 262] width 25 height 11
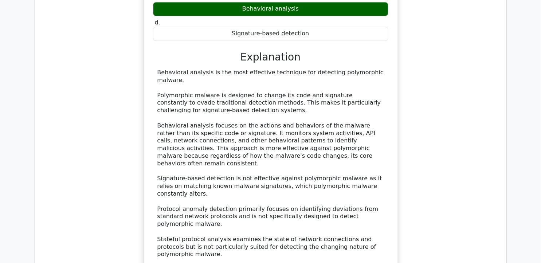
scroll to position [6350, 0]
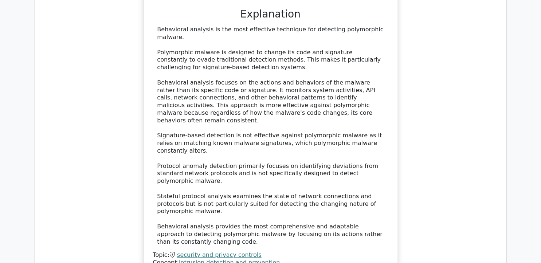
drag, startPoint x: 159, startPoint y: 53, endPoint x: 315, endPoint y: 171, distance: 195.9
copy div "Which security governance principle emphasizes the importance of involving all …"
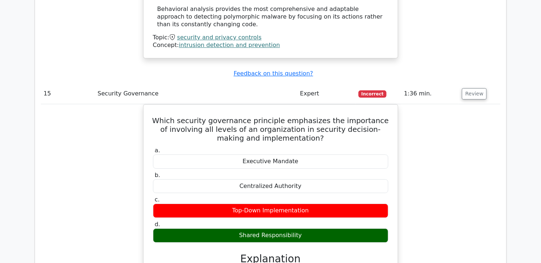
scroll to position [6674, 0]
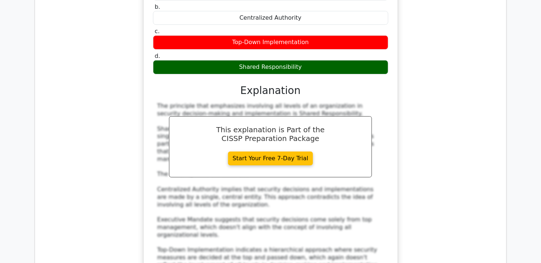
scroll to position [6795, 0]
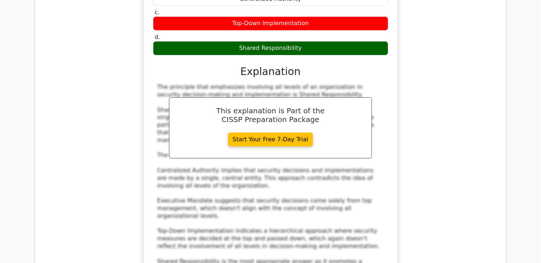
drag, startPoint x: 162, startPoint y: 75, endPoint x: 348, endPoint y: 192, distance: 220.0
copy div "An organization experiences a denial-of-service attack that hinders their opera…"
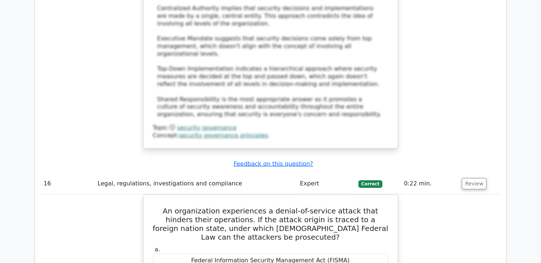
scroll to position [7079, 0]
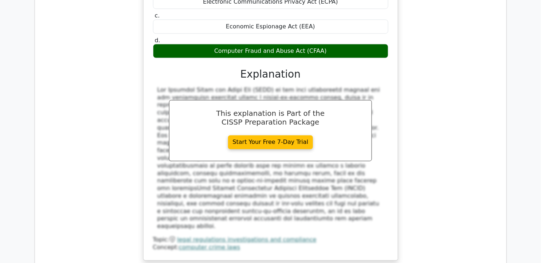
scroll to position [7200, 0]
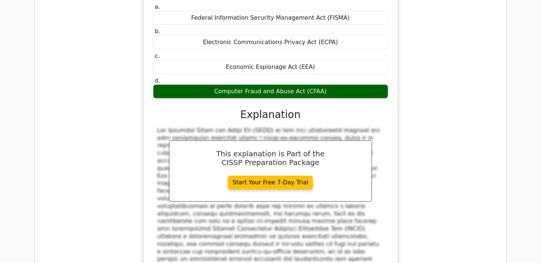
drag, startPoint x: 161, startPoint y: 35, endPoint x: 338, endPoint y: 146, distance: 208.7
copy div "In a research facility using the Take-Grant Protection Model, [PERSON_NAME] dis…"
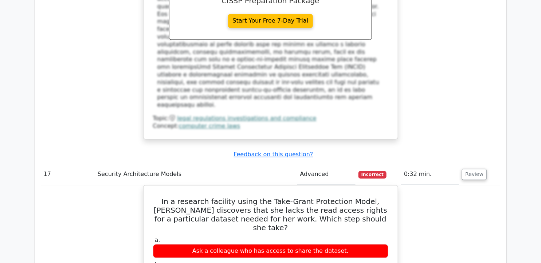
scroll to position [7321, 0]
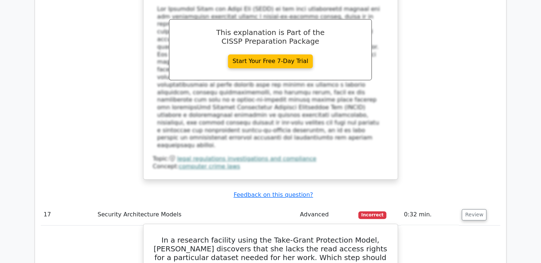
drag, startPoint x: 157, startPoint y: 65, endPoint x: 324, endPoint y: 88, distance: 169.5
drag, startPoint x: 324, startPoint y: 88, endPoint x: 294, endPoint y: 82, distance: 30.9
drag, startPoint x: 157, startPoint y: 66, endPoint x: 320, endPoint y: 83, distance: 163.9
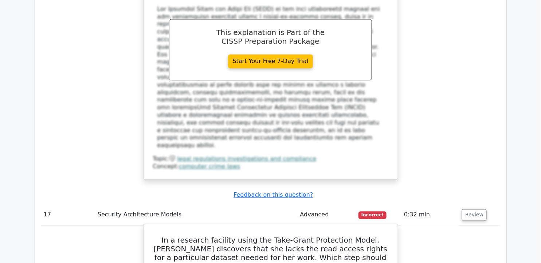
drag, startPoint x: 320, startPoint y: 83, endPoint x: 293, endPoint y: 79, distance: 27.2
copy div "Under the Take-Grant Protection Model, the resource owner is responsible for gr…"
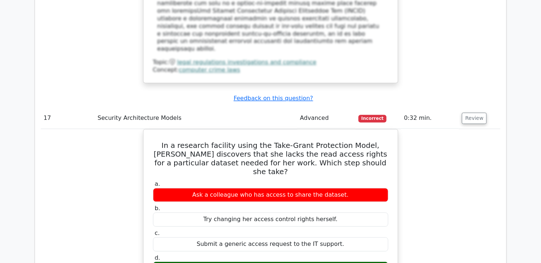
scroll to position [7443, 0]
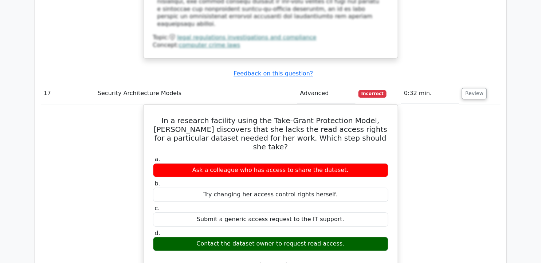
drag, startPoint x: 166, startPoint y: 57, endPoint x: 374, endPoint y: 174, distance: 238.3
copy div "When developing an internal policy aimed at aligning with the [PERSON_NAME] Act…"
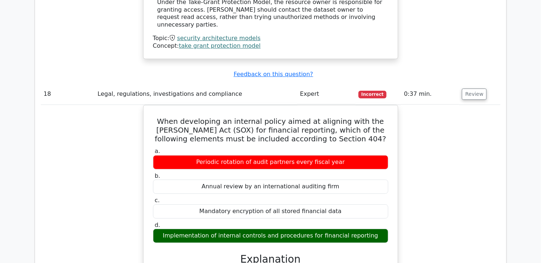
scroll to position [7726, 0]
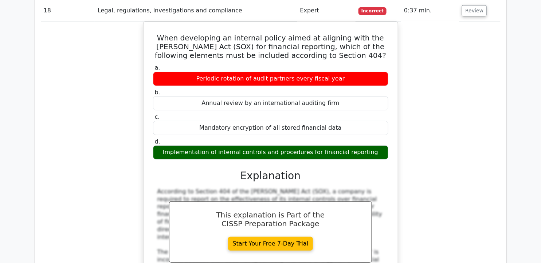
drag, startPoint x: 155, startPoint y: 103, endPoint x: 373, endPoint y: 221, distance: 247.8
copy div "Considering the intricate nature of cyber risk assessment, which of the followi…"
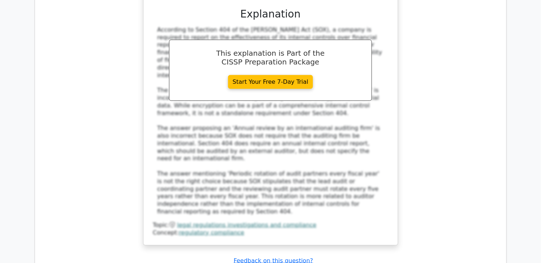
scroll to position [8090, 0]
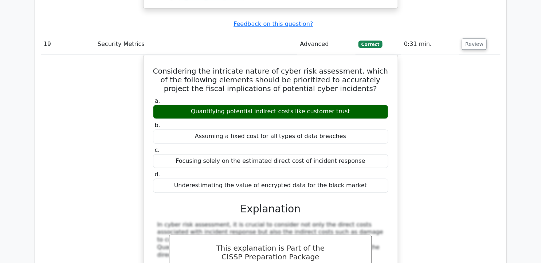
scroll to position [8211, 0]
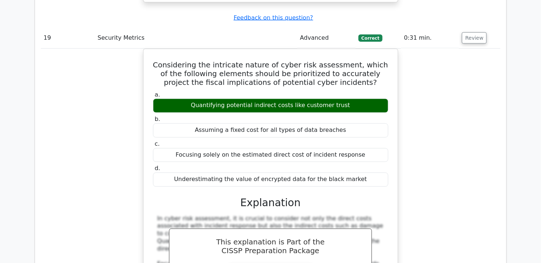
drag, startPoint x: 166, startPoint y: 59, endPoint x: 368, endPoint y: 182, distance: 236.1
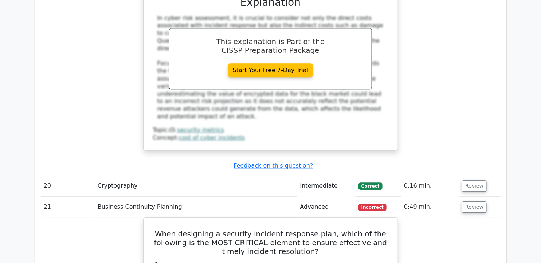
scroll to position [8414, 0]
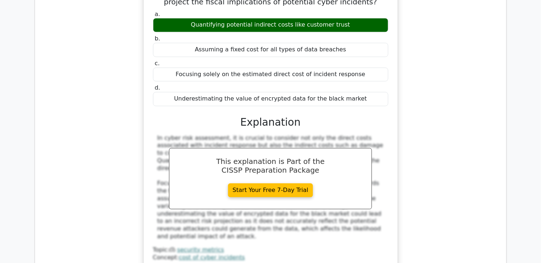
scroll to position [8171, 0]
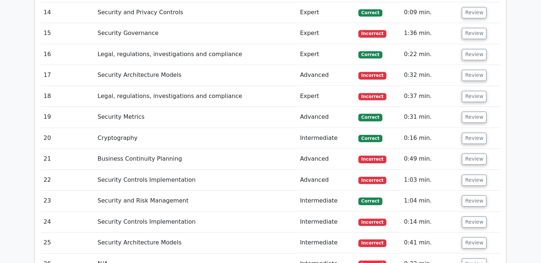
scroll to position [1494, 0]
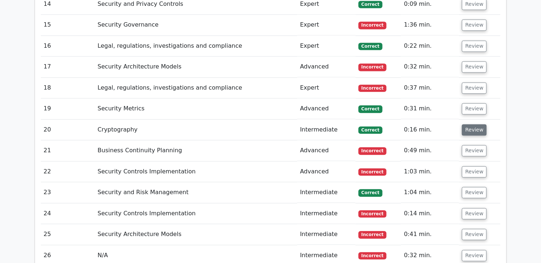
click at [462, 124] on button "Review" at bounding box center [474, 129] width 25 height 11
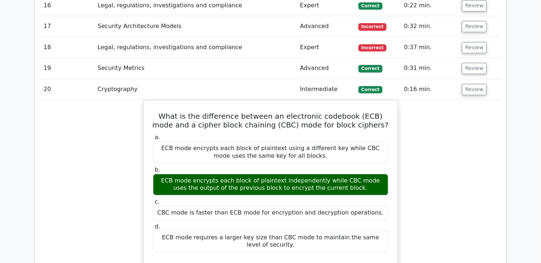
scroll to position [1615, 0]
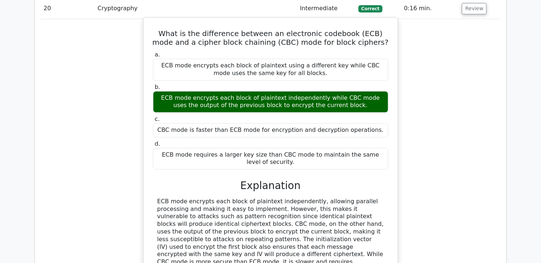
drag, startPoint x: 157, startPoint y: 151, endPoint x: 378, endPoint y: 206, distance: 227.4
click at [378, 206] on div "ECB mode encrypts each block of plaintext independently, allowing parallel proc…" at bounding box center [270, 236] width 226 height 76
drag, startPoint x: 376, startPoint y: 206, endPoint x: 267, endPoint y: 179, distance: 112.9
copy div "ECB mode encrypts each block of plaintext independently, allowing parallel proc…"
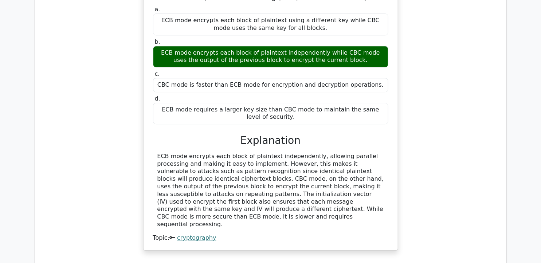
scroll to position [1777, 0]
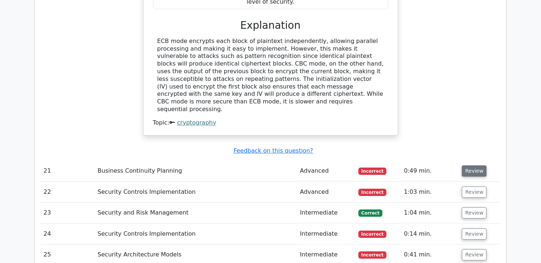
click at [468, 165] on button "Review" at bounding box center [474, 170] width 25 height 11
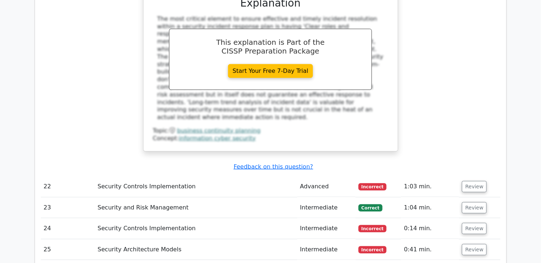
scroll to position [2141, 0]
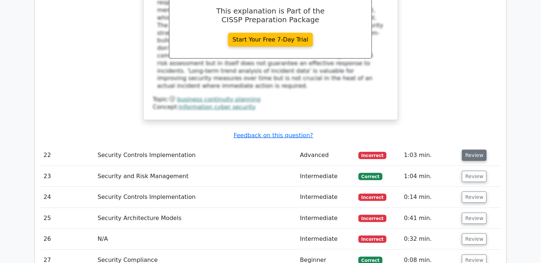
click at [471, 150] on button "Review" at bounding box center [474, 155] width 25 height 11
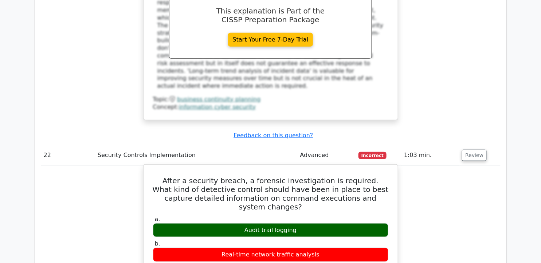
drag, startPoint x: 156, startPoint y: 102, endPoint x: 338, endPoint y: 210, distance: 211.5
drag, startPoint x: 338, startPoint y: 210, endPoint x: 284, endPoint y: 116, distance: 108.0
copy div "After a security breach, a forensic investigation is required. What kind of det…"
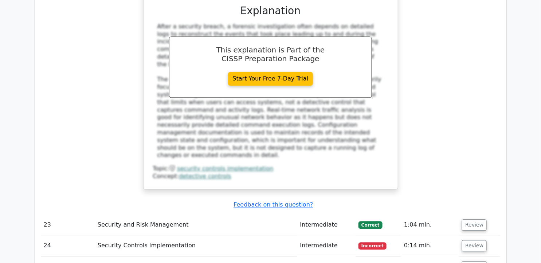
scroll to position [2465, 0]
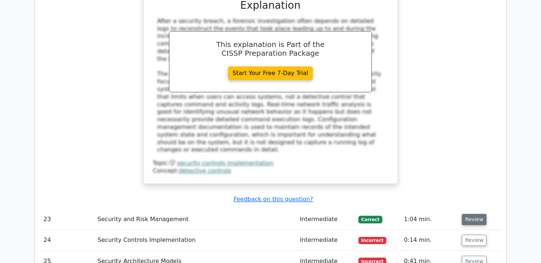
drag, startPoint x: 466, startPoint y: 124, endPoint x: 461, endPoint y: 103, distance: 21.1
click at [466, 214] on button "Review" at bounding box center [474, 219] width 25 height 11
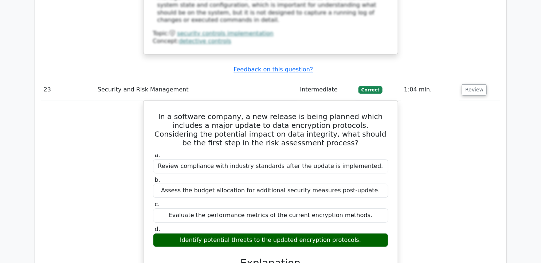
scroll to position [2586, 0]
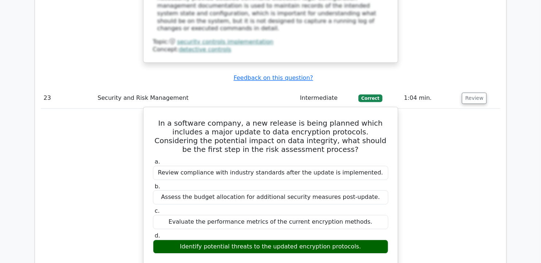
drag, startPoint x: 153, startPoint y: 29, endPoint x: 373, endPoint y: 159, distance: 254.7
copy div "In a software company, a new release is being planned which includes a major up…"
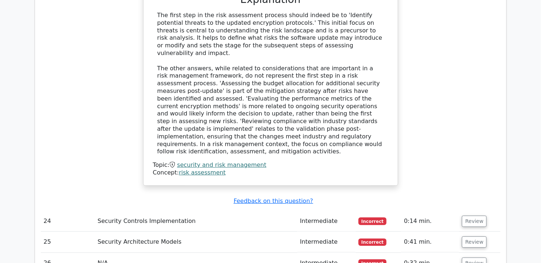
scroll to position [2869, 0]
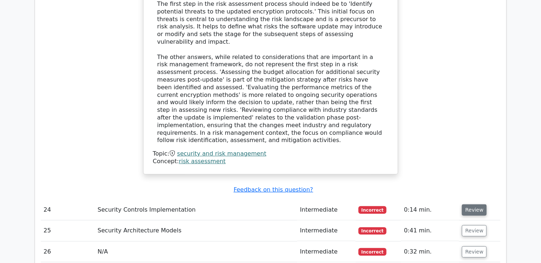
click at [470, 204] on button "Review" at bounding box center [474, 209] width 25 height 11
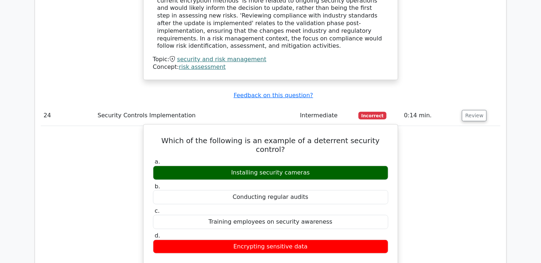
scroll to position [2950, 0]
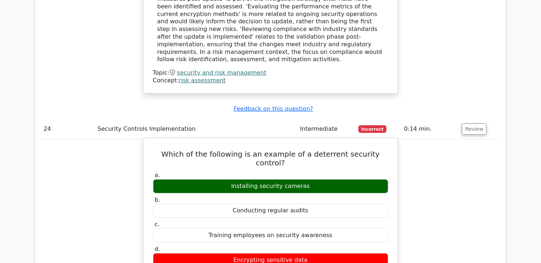
drag, startPoint x: 154, startPoint y: 44, endPoint x: 344, endPoint y: 143, distance: 213.6
copy div "Which of the following is an example of a deterrent security control? a. Instal…"
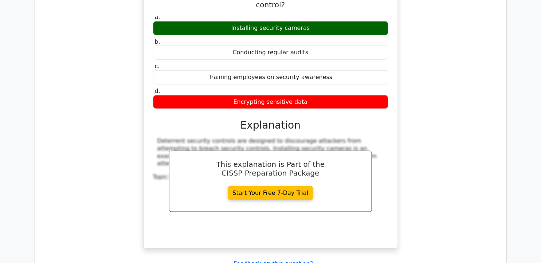
scroll to position [3233, 0]
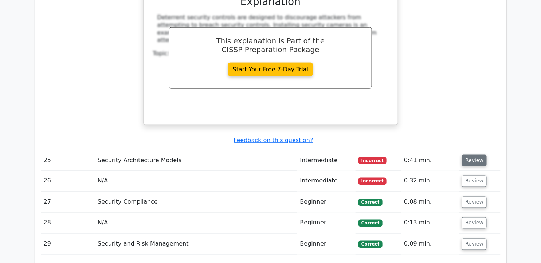
click at [473, 155] on button "Review" at bounding box center [474, 160] width 25 height 11
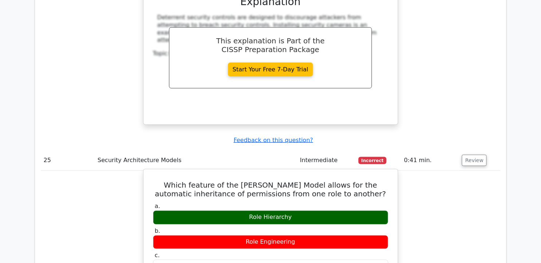
drag, startPoint x: 155, startPoint y: 67, endPoint x: 328, endPoint y: 178, distance: 206.1
drag, startPoint x: 328, startPoint y: 178, endPoint x: 276, endPoint y: 73, distance: 116.9
copy div "Which feature of the Sandhu-Ferraiolo Model allows for the automatic inheritanc…"
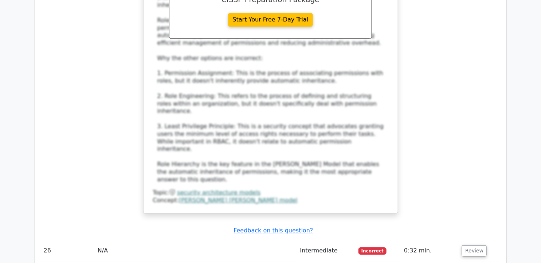
scroll to position [3597, 0]
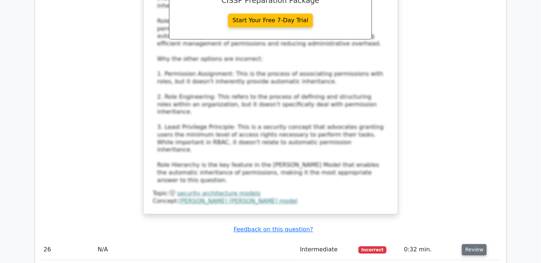
click at [475, 244] on button "Review" at bounding box center [474, 249] width 25 height 11
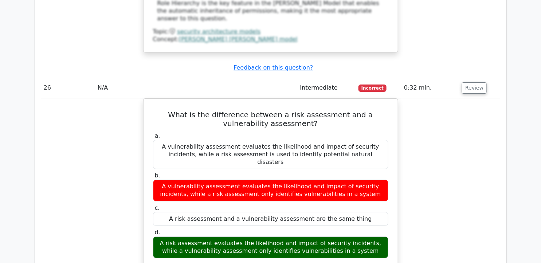
scroll to position [3880, 0]
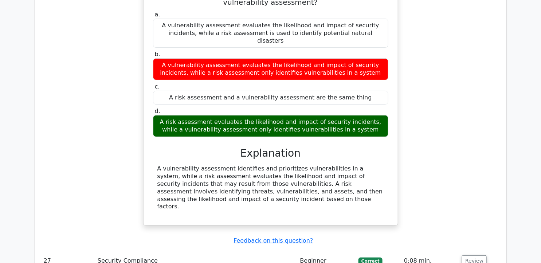
click at [459, 250] on td "Review" at bounding box center [479, 260] width 41 height 21
drag, startPoint x: 462, startPoint y: 115, endPoint x: 461, endPoint y: 109, distance: 5.5
click at [462, 255] on button "Review" at bounding box center [474, 260] width 25 height 11
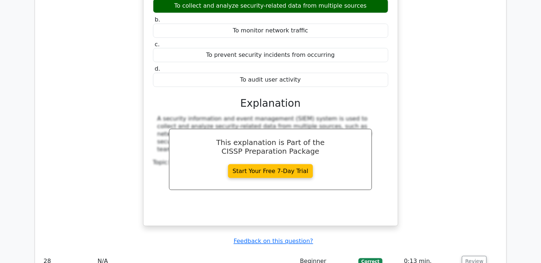
scroll to position [4204, 0]
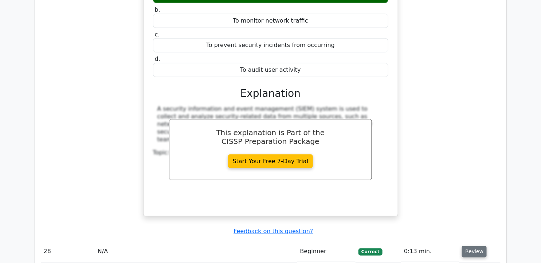
click at [464, 246] on button "Review" at bounding box center [474, 251] width 25 height 11
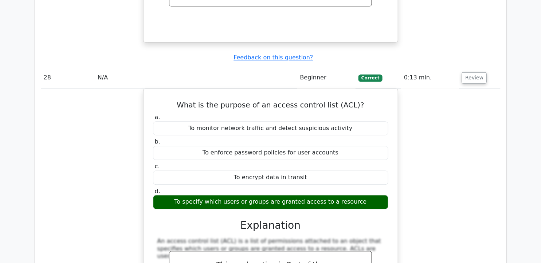
scroll to position [4487, 0]
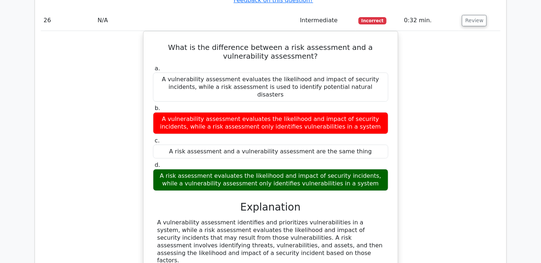
scroll to position [3799, 0]
